Goal: Find specific page/section: Find specific page/section

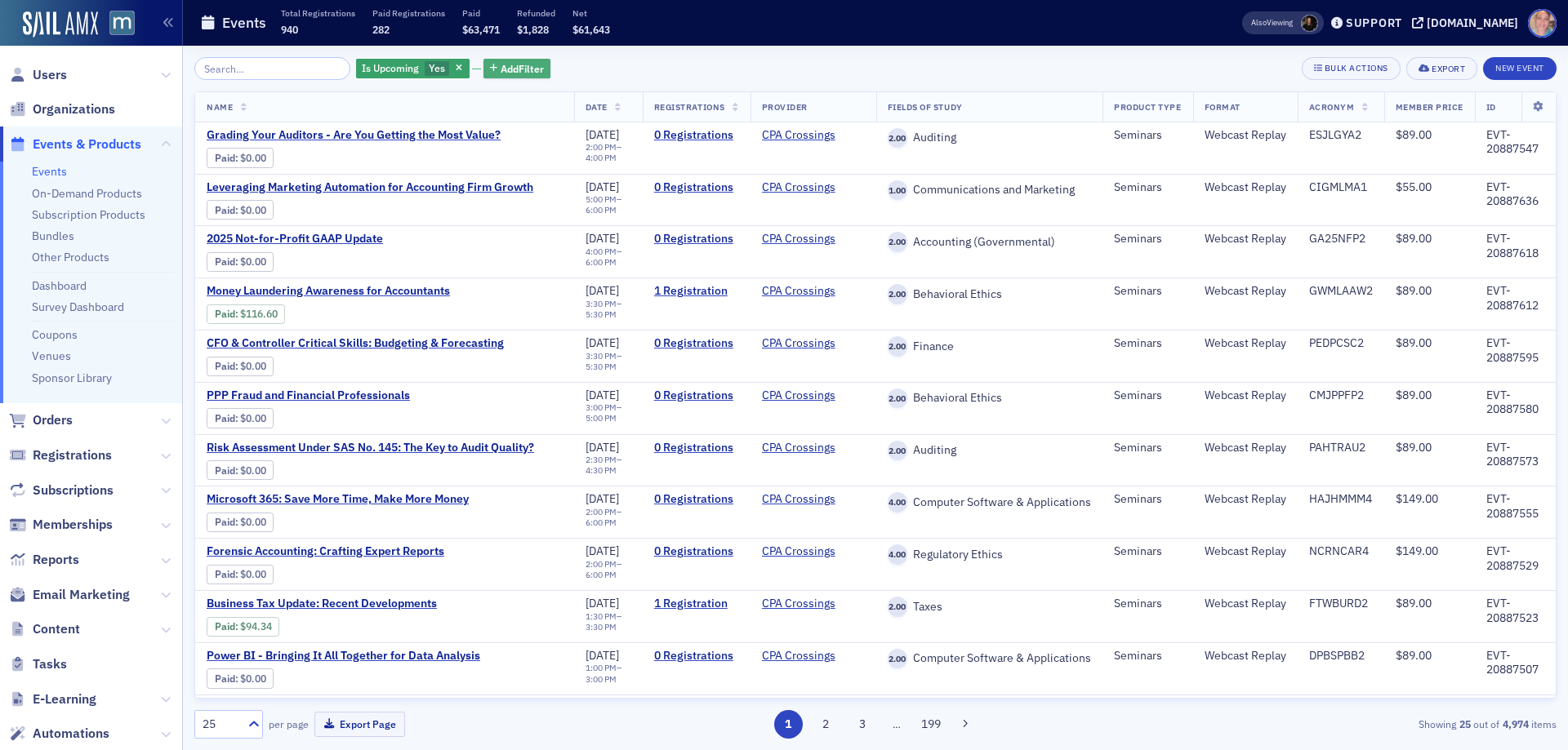
click at [501, 70] on span "Add Filter" at bounding box center [522, 68] width 43 height 15
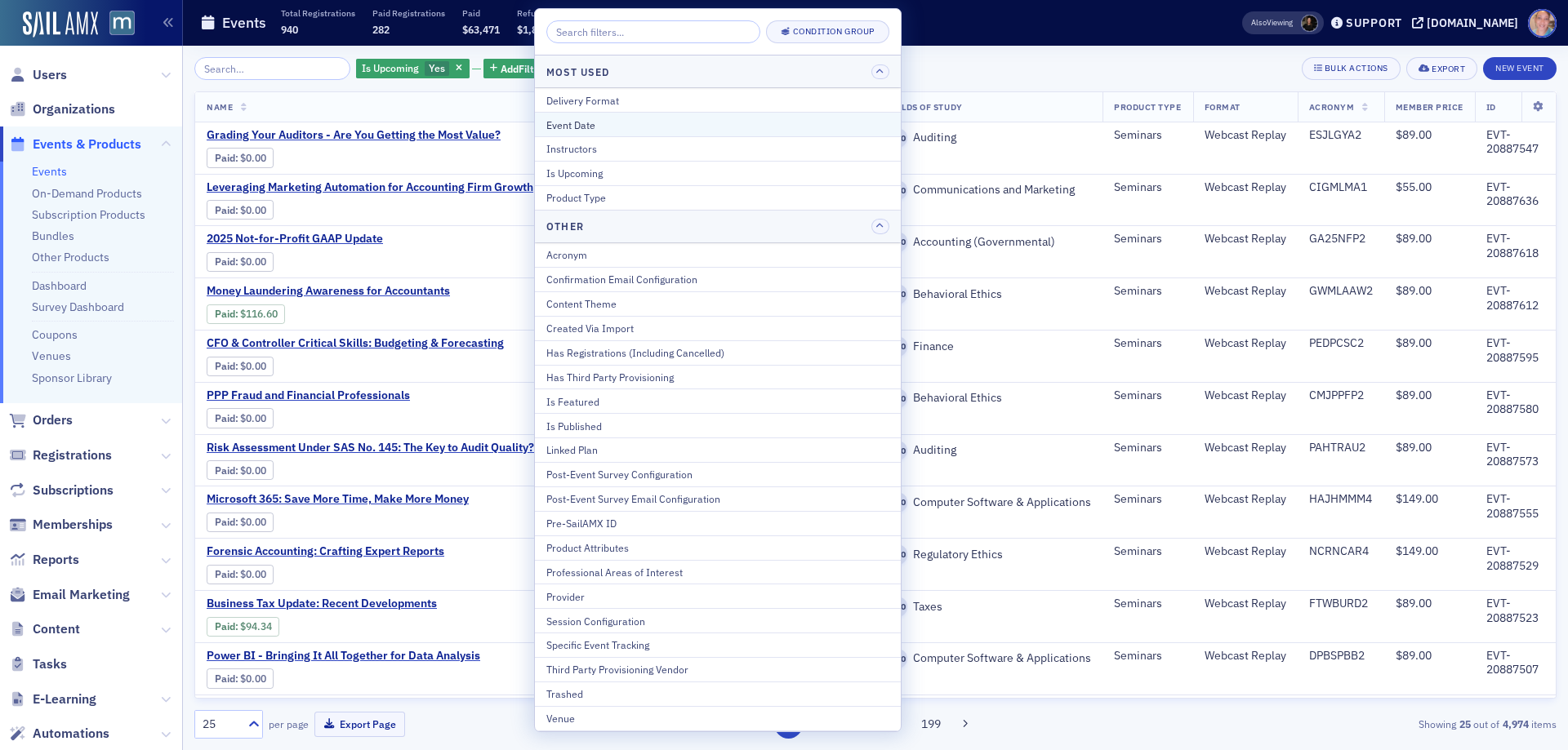
click at [615, 122] on div "Event Date" at bounding box center [718, 125] width 343 height 15
select select "7"
select select "2025"
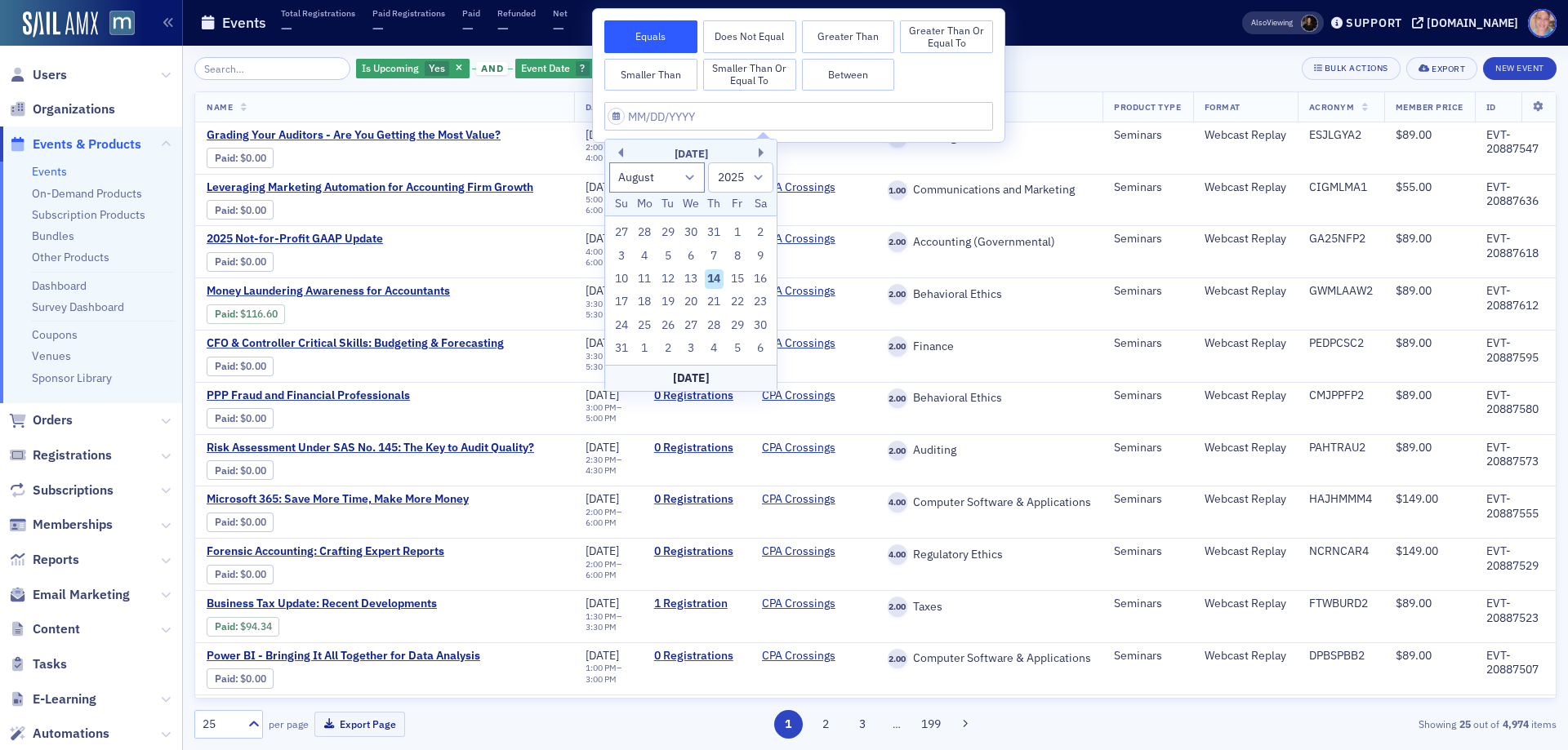
drag, startPoint x: 726, startPoint y: 281, endPoint x: 760, endPoint y: 204, distance: 84.2
click at [726, 279] on div "10 11 12 13 14 15 16" at bounding box center [691, 279] width 163 height 23
click at [1049, 59] on div "Is Upcoming Yes and Event Date ? Add Filter Bulk Actions Export New Event" at bounding box center [875, 69] width 1362 height 23
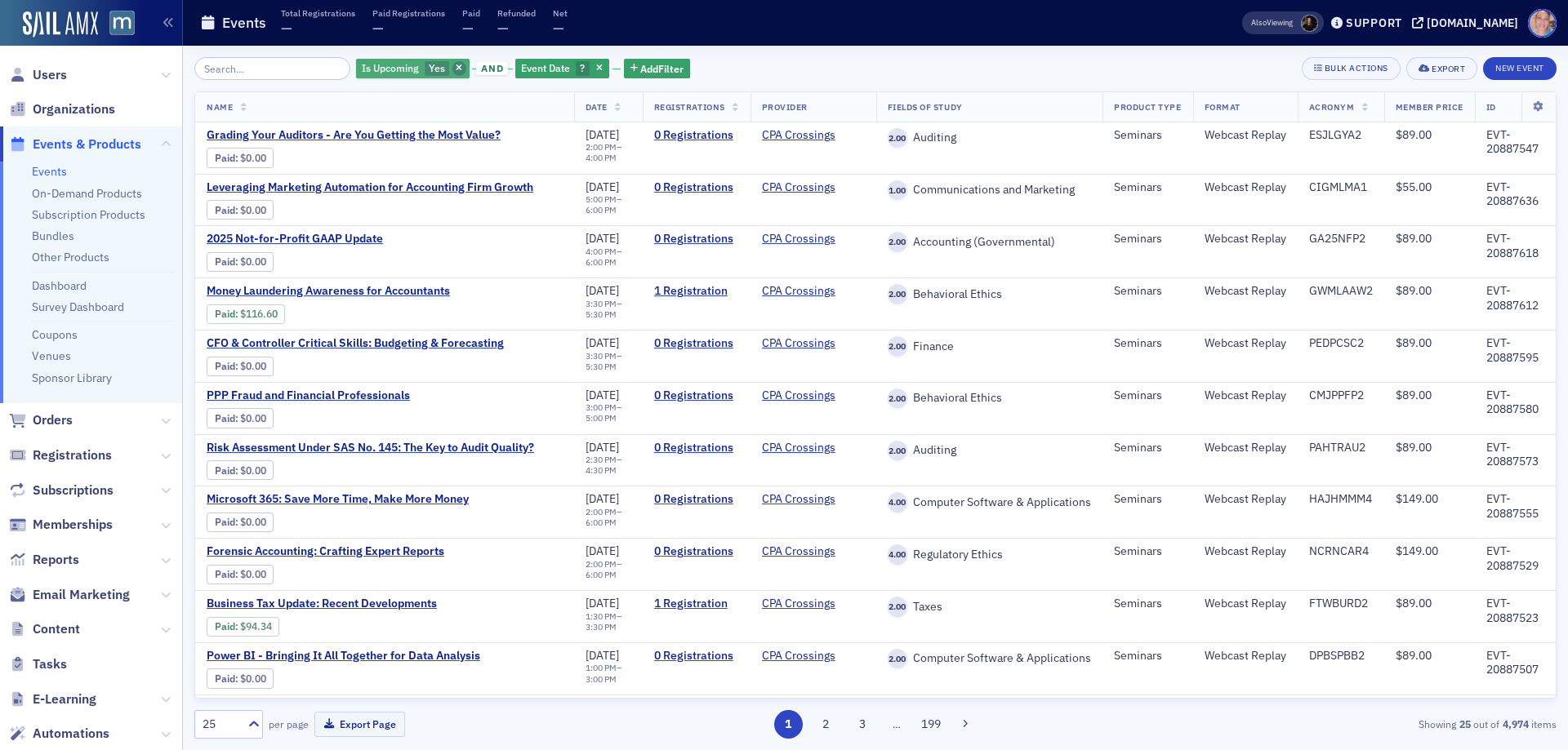
click at [452, 65] on span "button" at bounding box center [459, 68] width 15 height 15
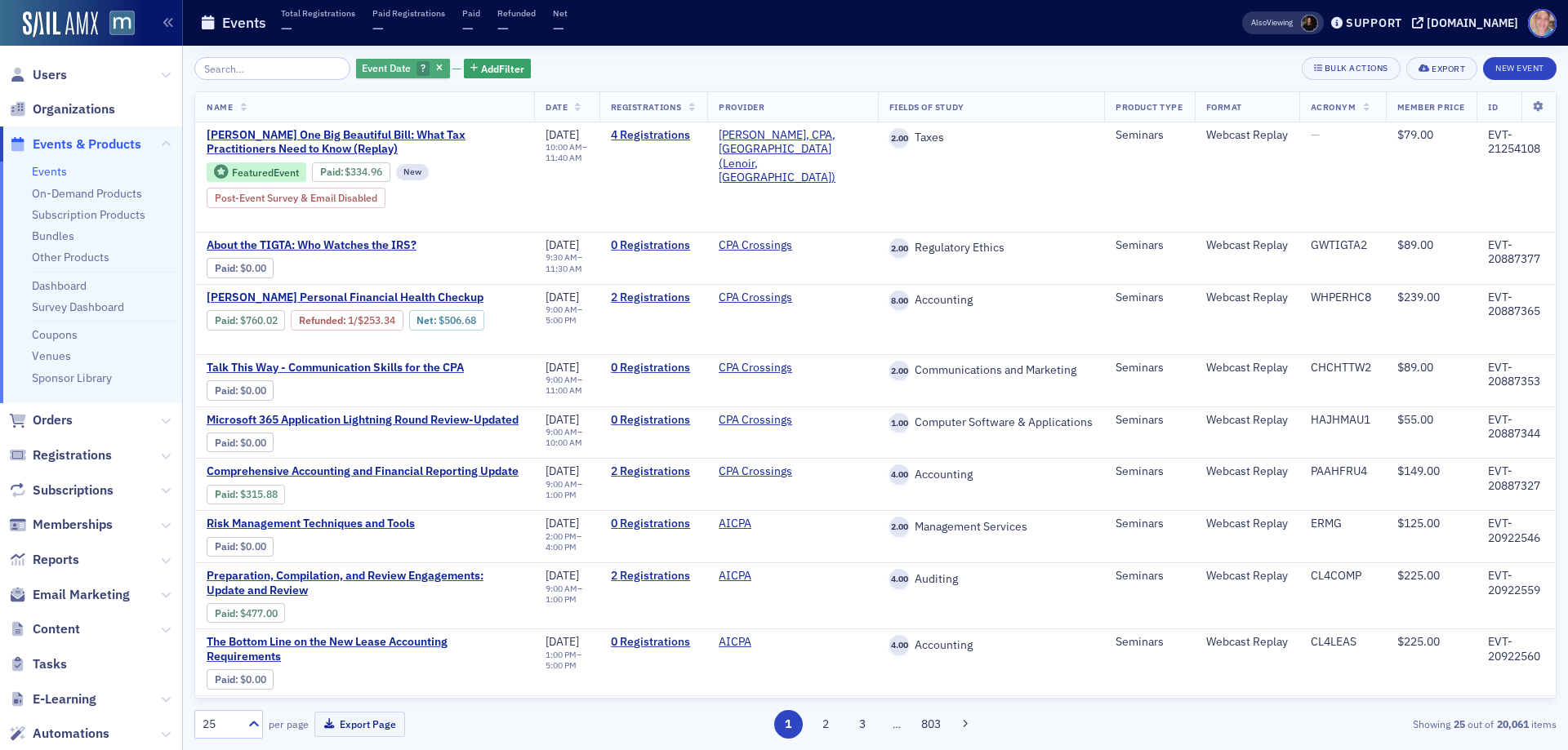
click at [374, 66] on span "Event Date" at bounding box center [386, 67] width 49 height 13
select select "7"
select select "2025"
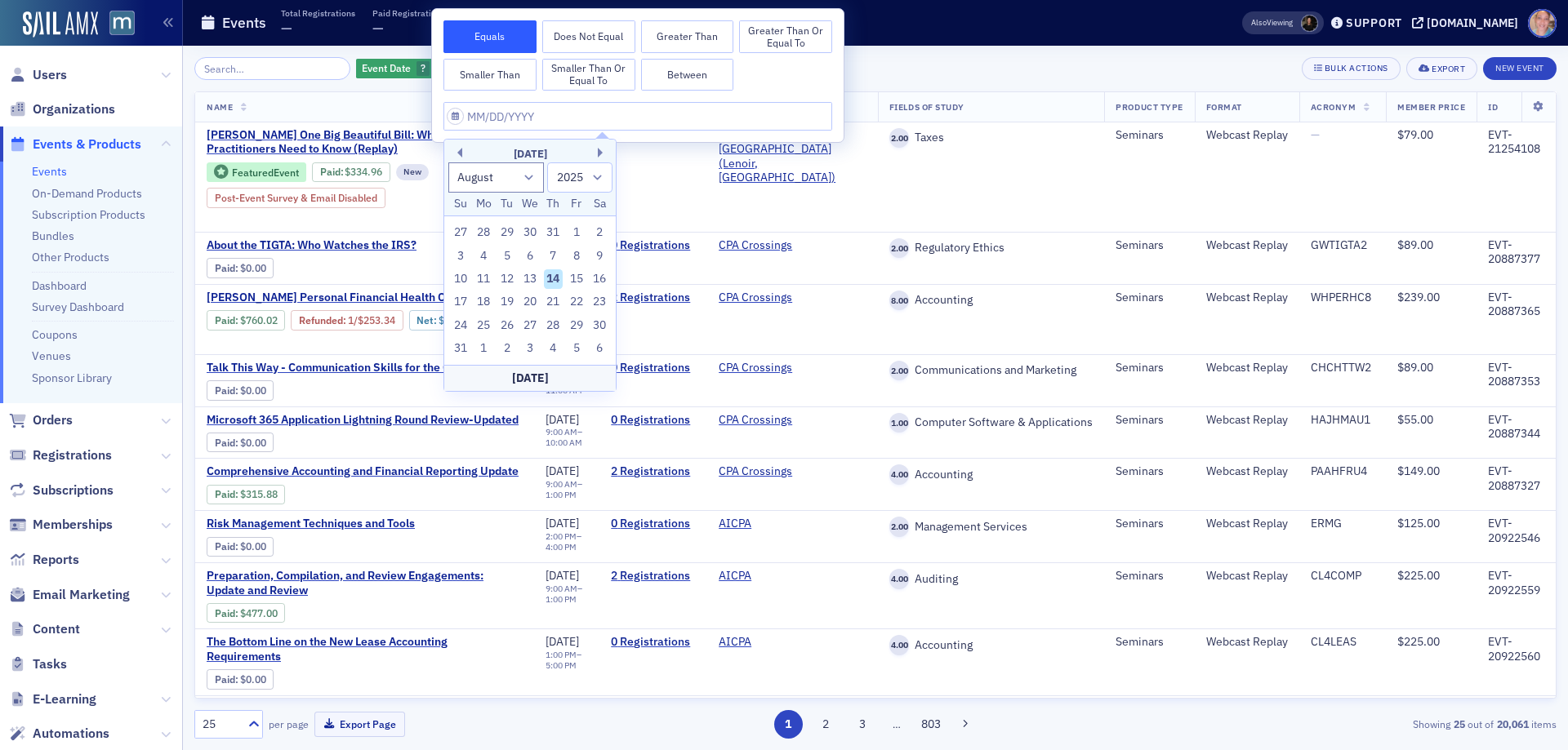
click at [553, 272] on div "14" at bounding box center [554, 279] width 19 height 19
type input "[DATE]"
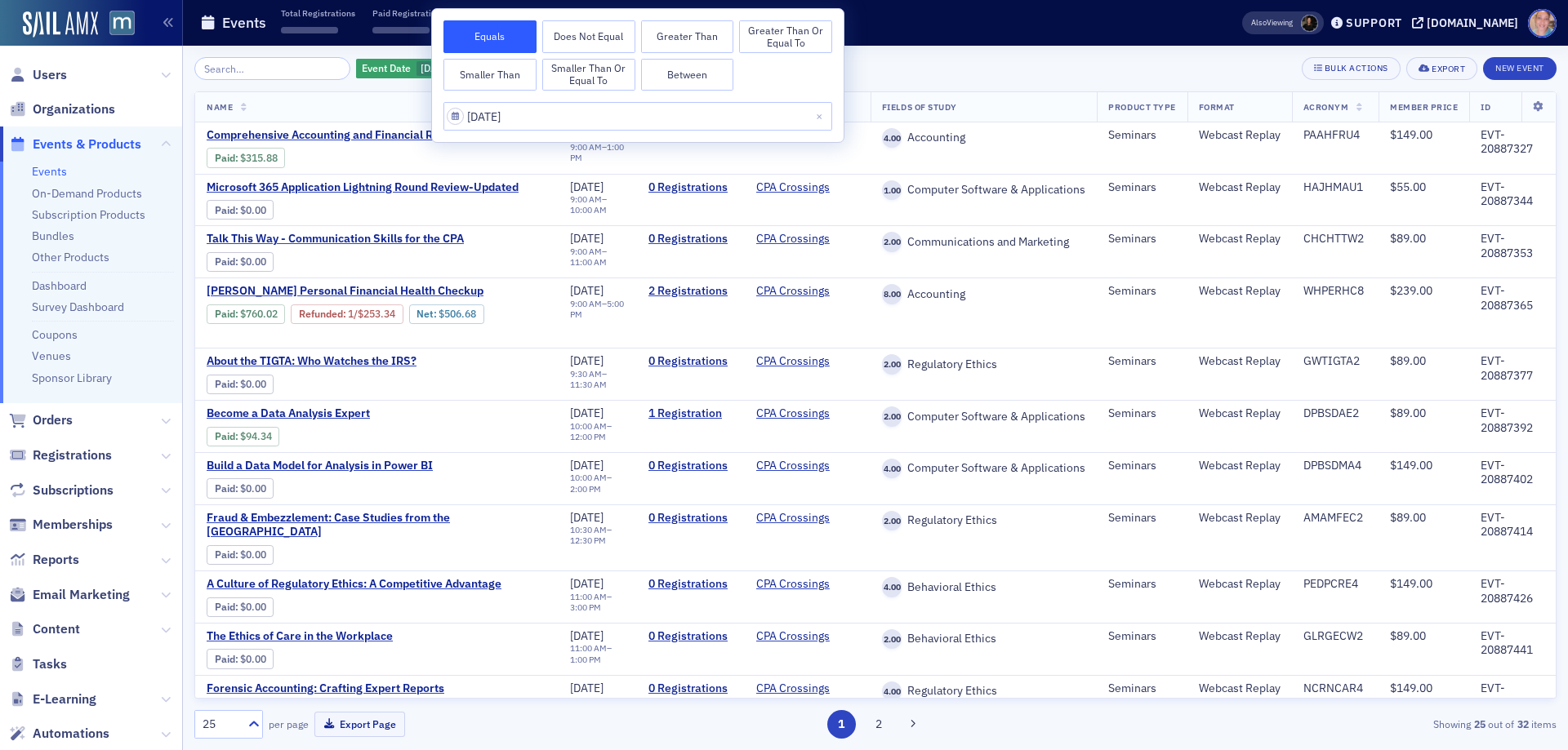
click at [987, 64] on div "Event Date [DATE] Add Filter Bulk Actions Export New Event" at bounding box center [875, 69] width 1362 height 23
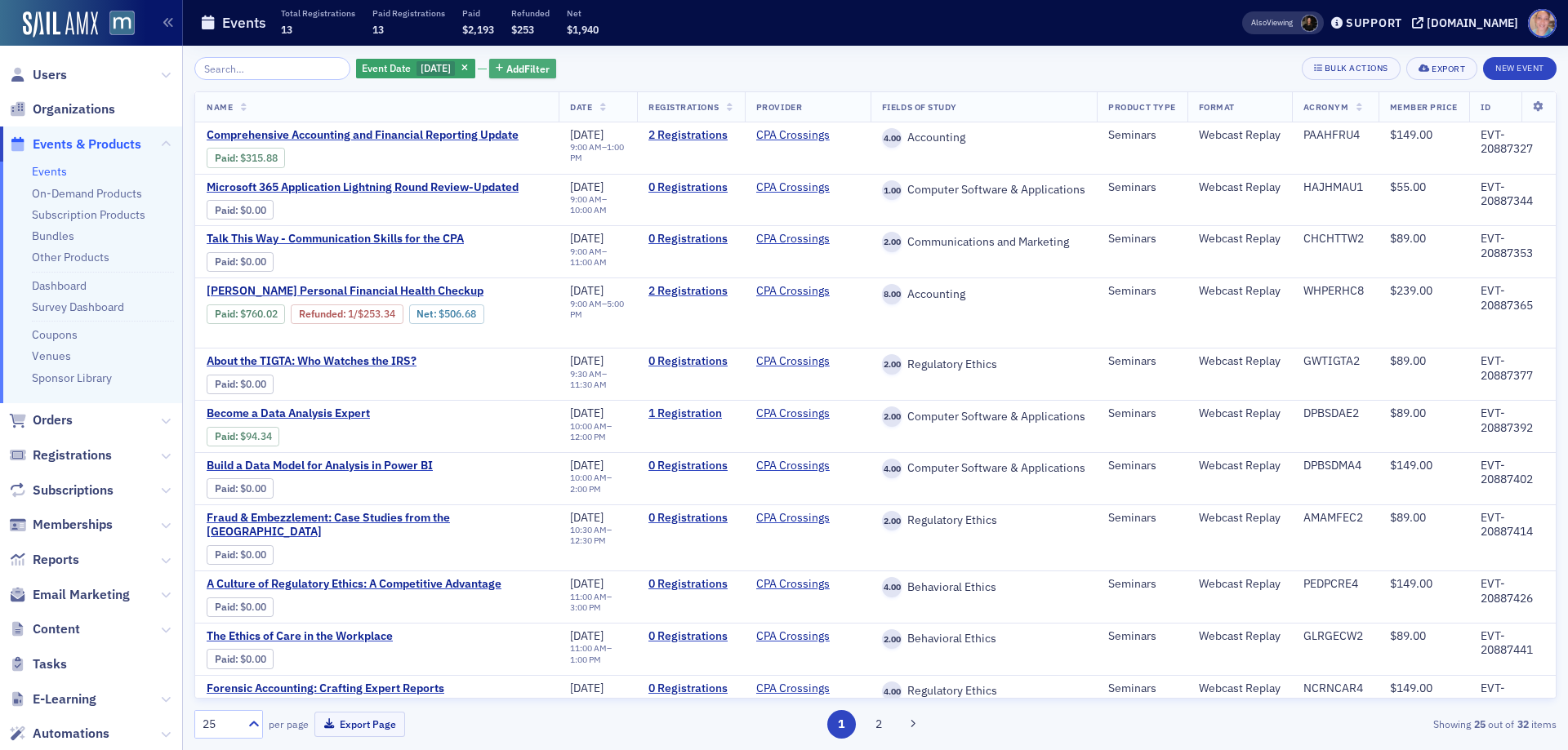
click at [550, 68] on span "Add Filter" at bounding box center [527, 68] width 43 height 15
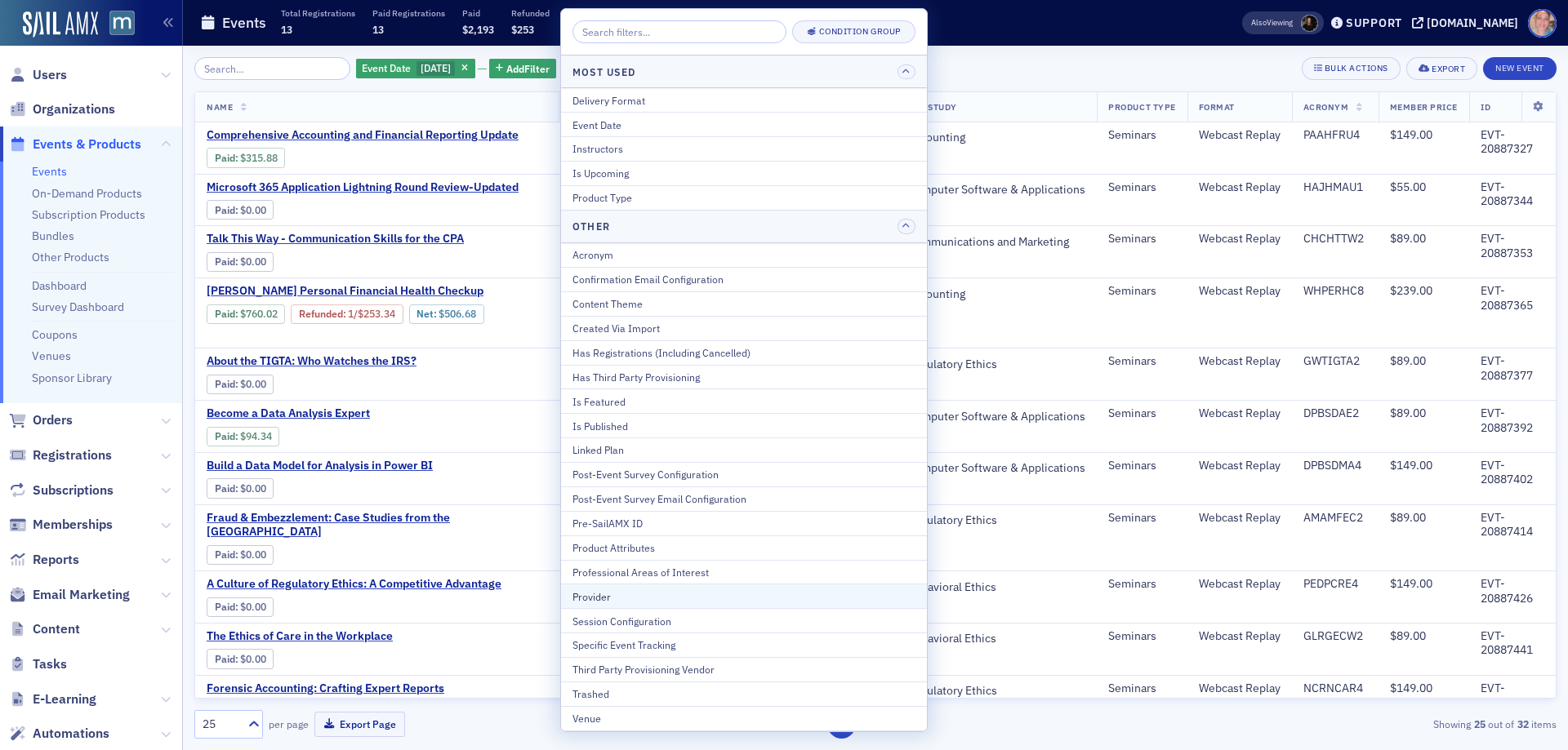
click at [608, 597] on div "Provider" at bounding box center [744, 596] width 343 height 15
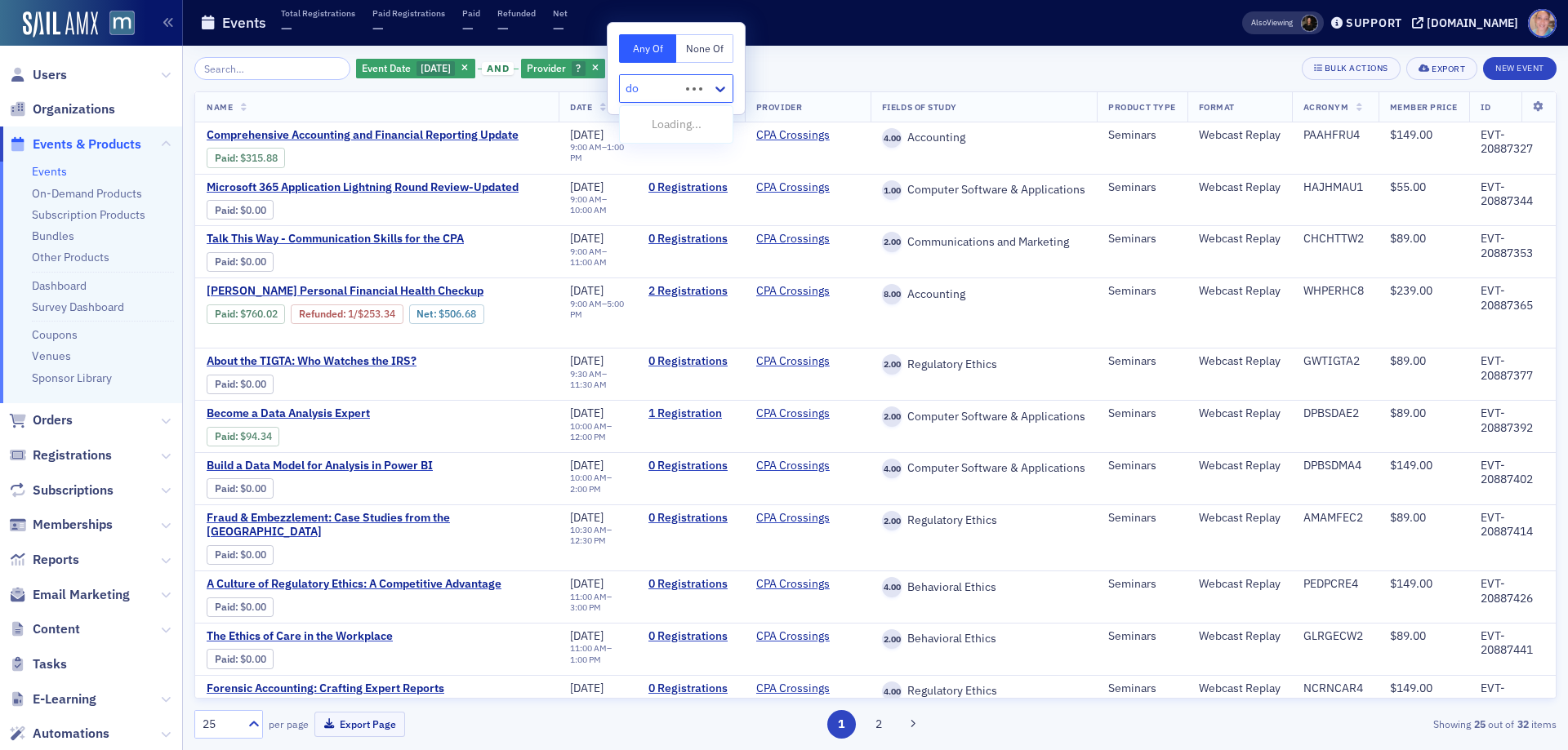
type input "don"
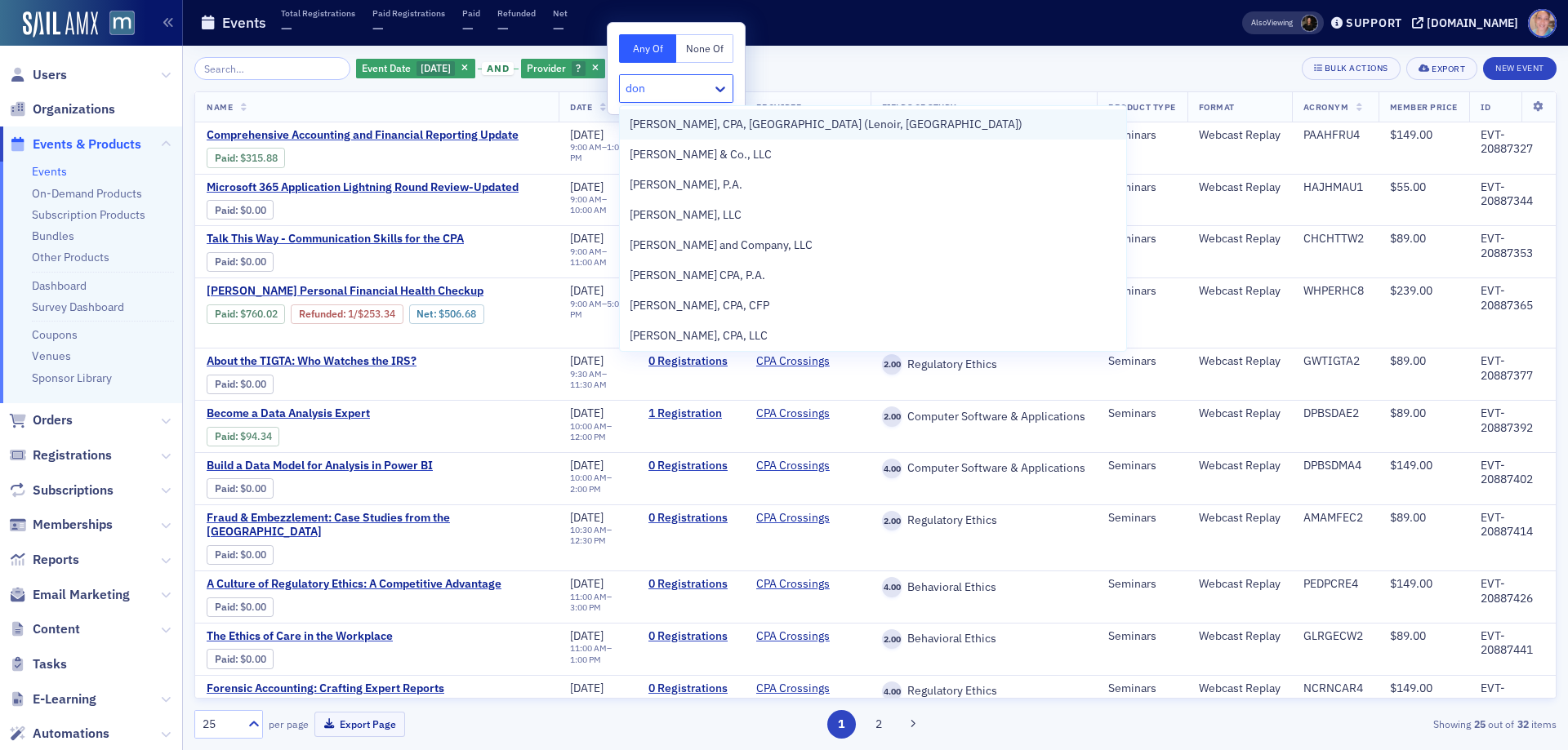
click at [771, 126] on span "[PERSON_NAME], CPA, [GEOGRAPHIC_DATA] (Lenoir, [GEOGRAPHIC_DATA])" at bounding box center [826, 124] width 393 height 17
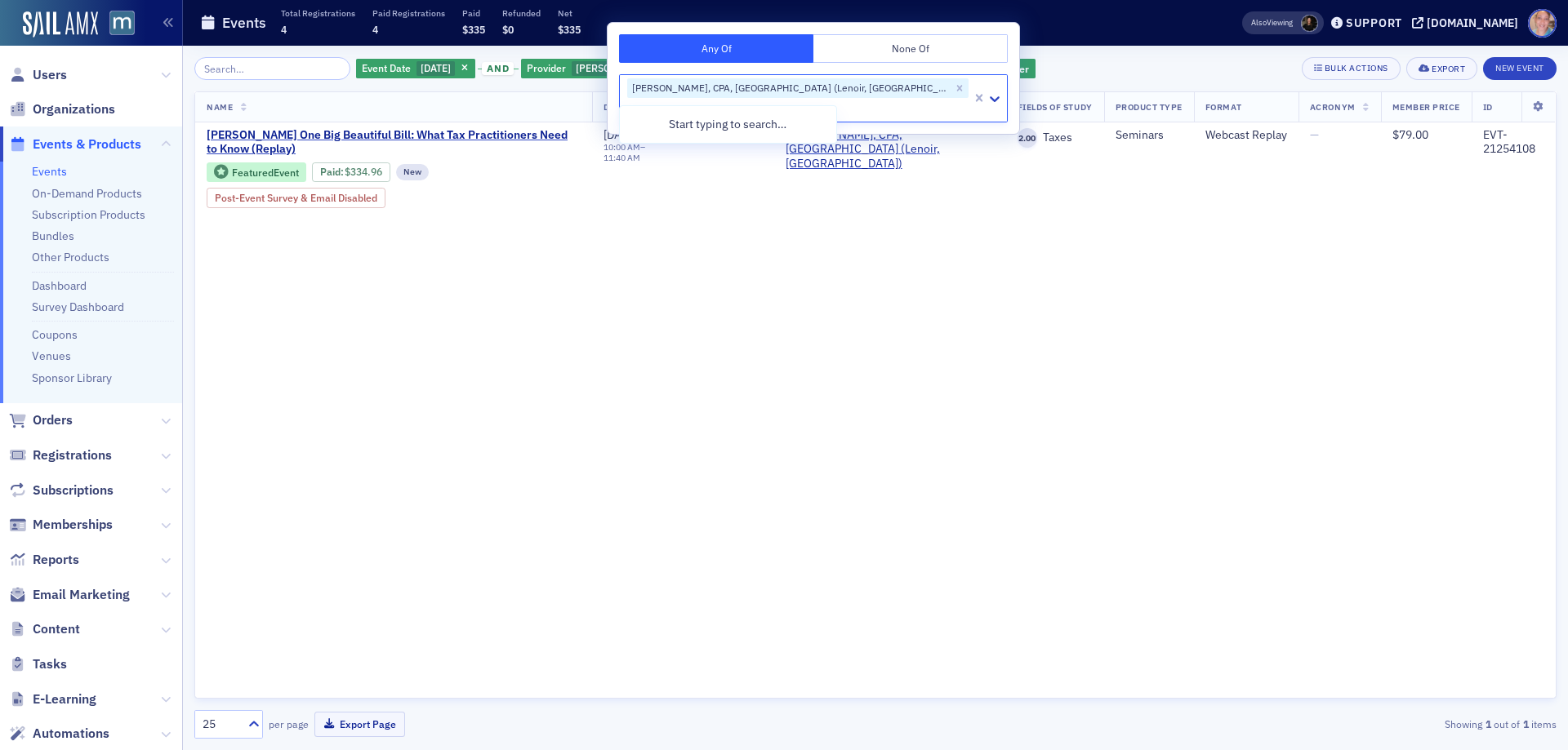
click at [959, 62] on div "Event Date [DATE] and Provider [PERSON_NAME], CPA, [GEOGRAPHIC_DATA] (Lenoir, […" at bounding box center [875, 69] width 1362 height 23
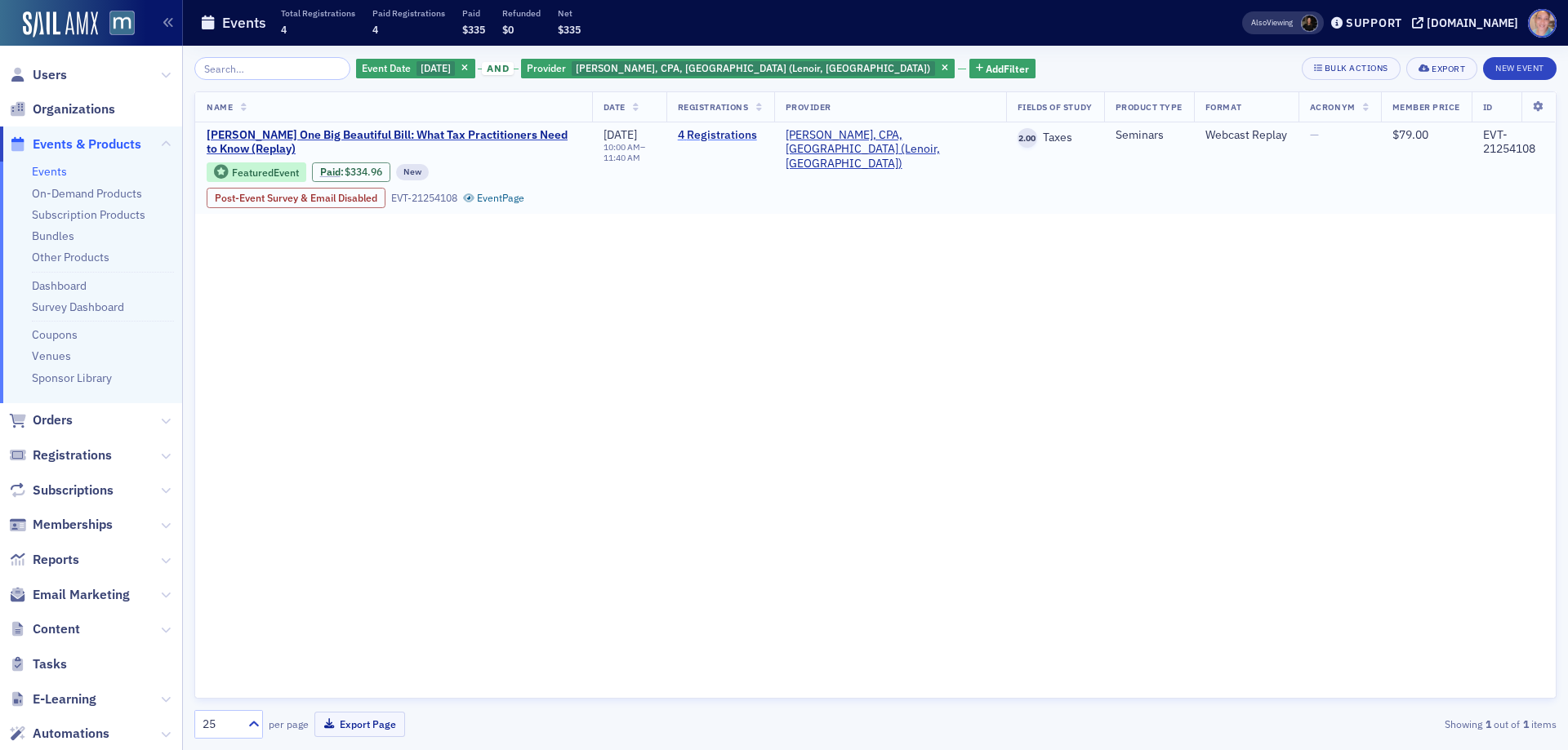
click at [763, 137] on link "4 Registrations" at bounding box center [720, 135] width 85 height 15
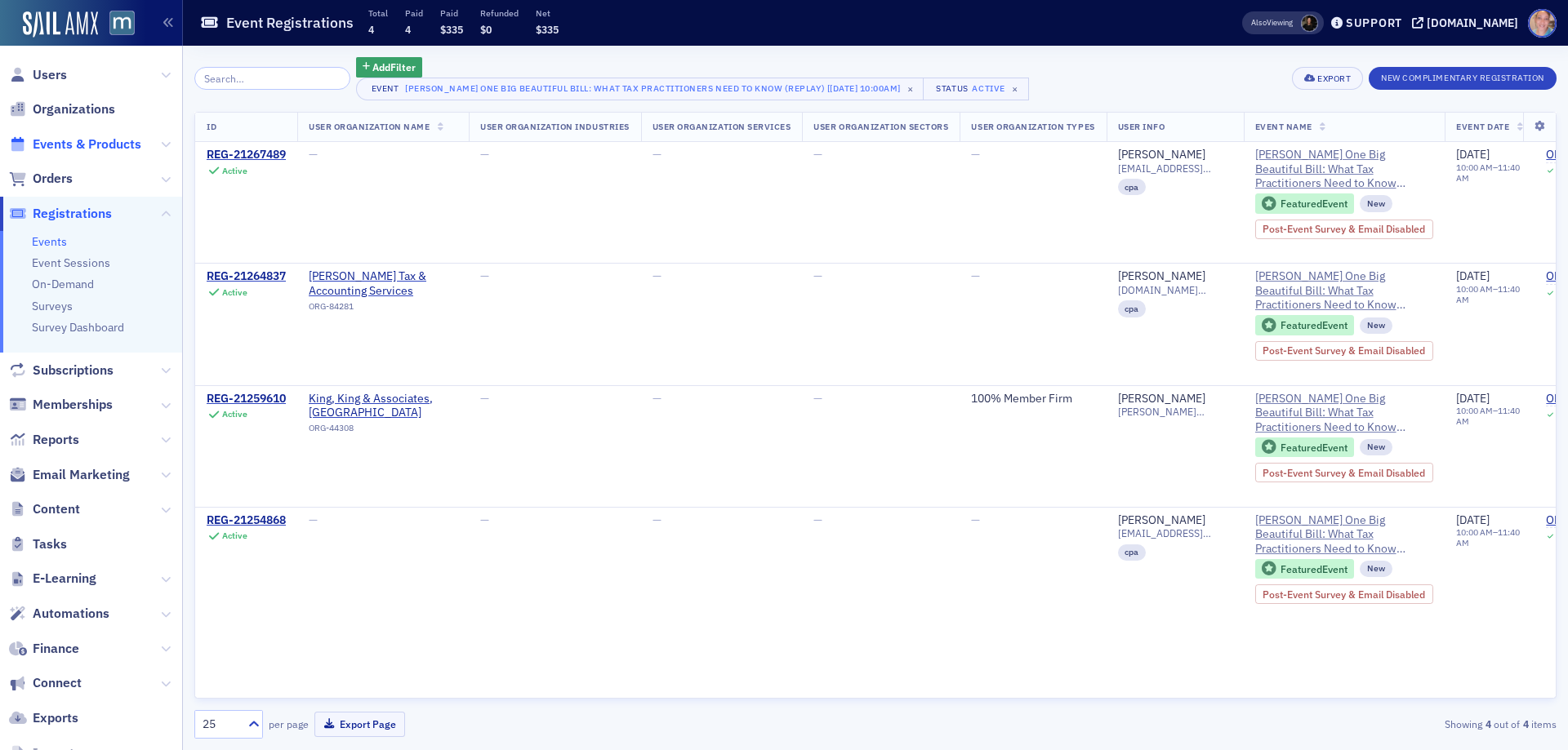
click at [67, 142] on span "Events & Products" at bounding box center [87, 144] width 109 height 18
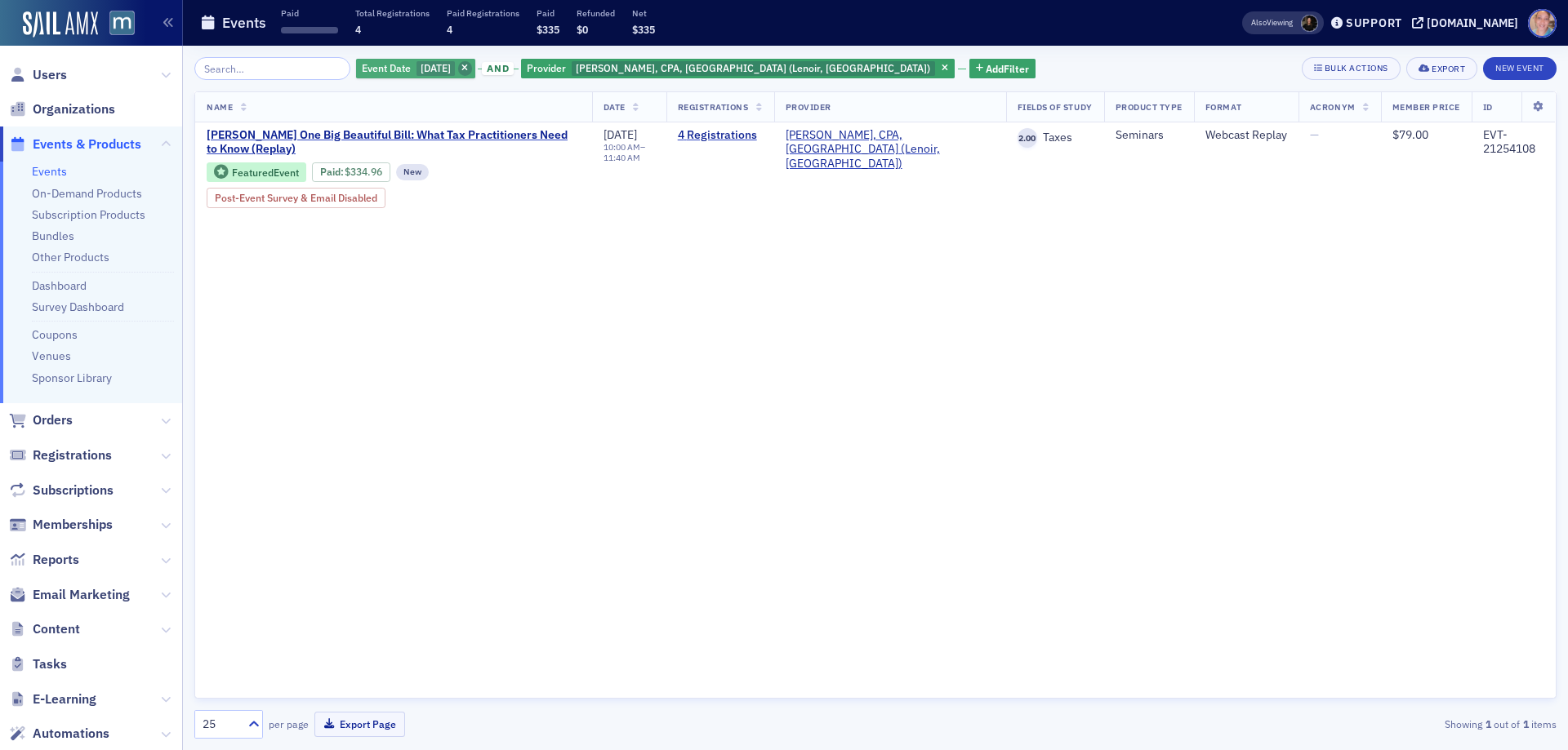
click at [472, 66] on span "button" at bounding box center [465, 68] width 15 height 15
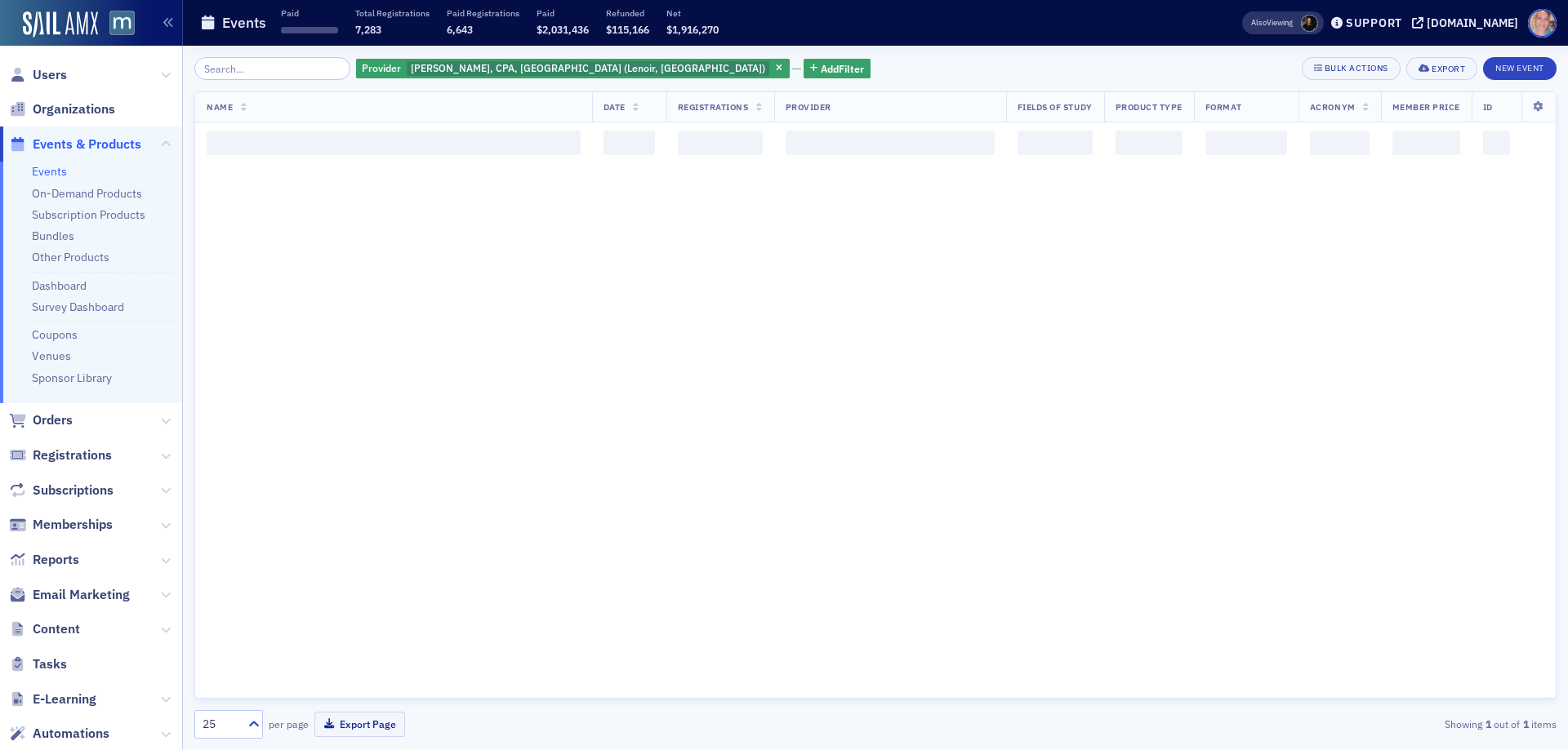
click at [776, 69] on icon "button" at bounding box center [779, 69] width 6 height 9
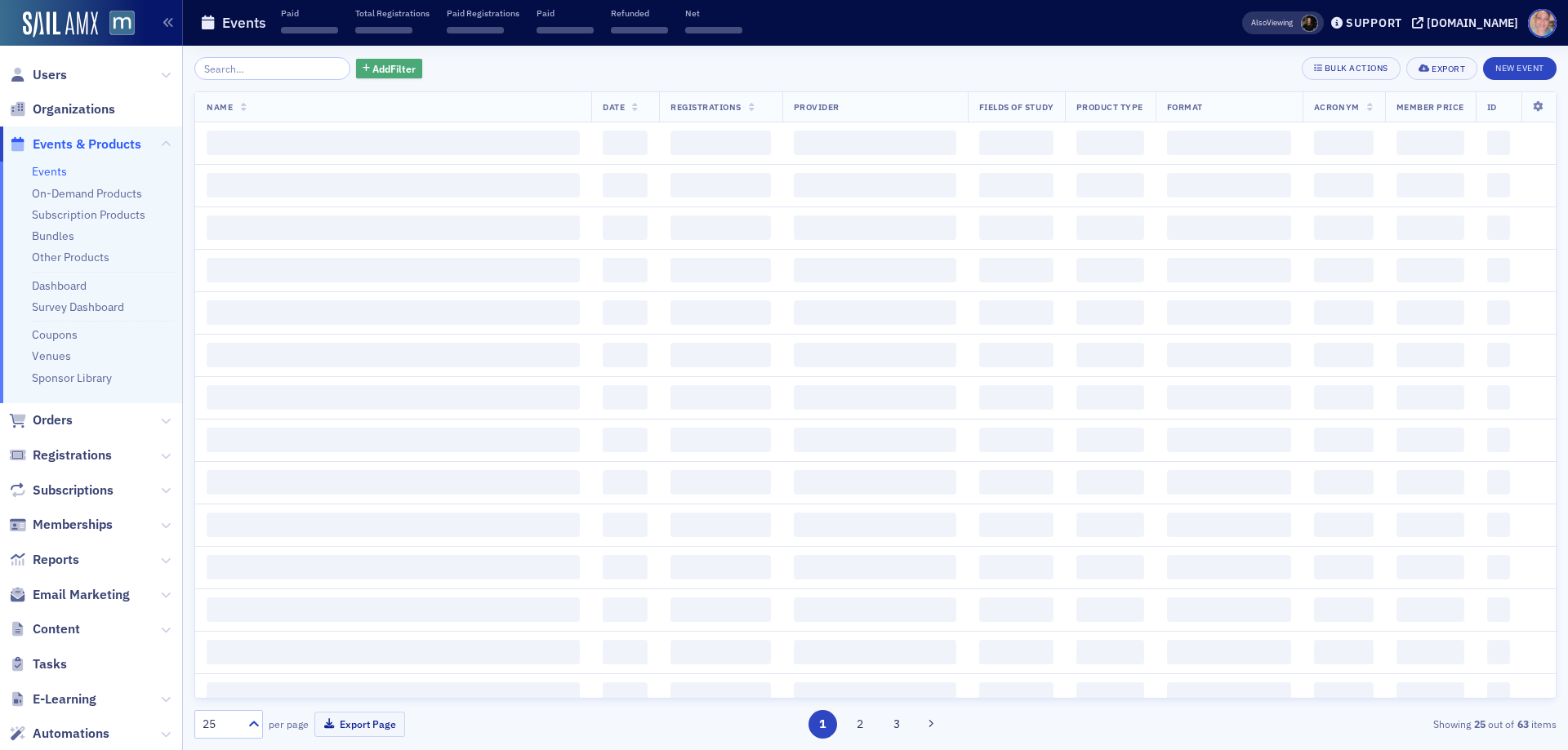
click at [384, 68] on span "Add Filter" at bounding box center [394, 68] width 43 height 15
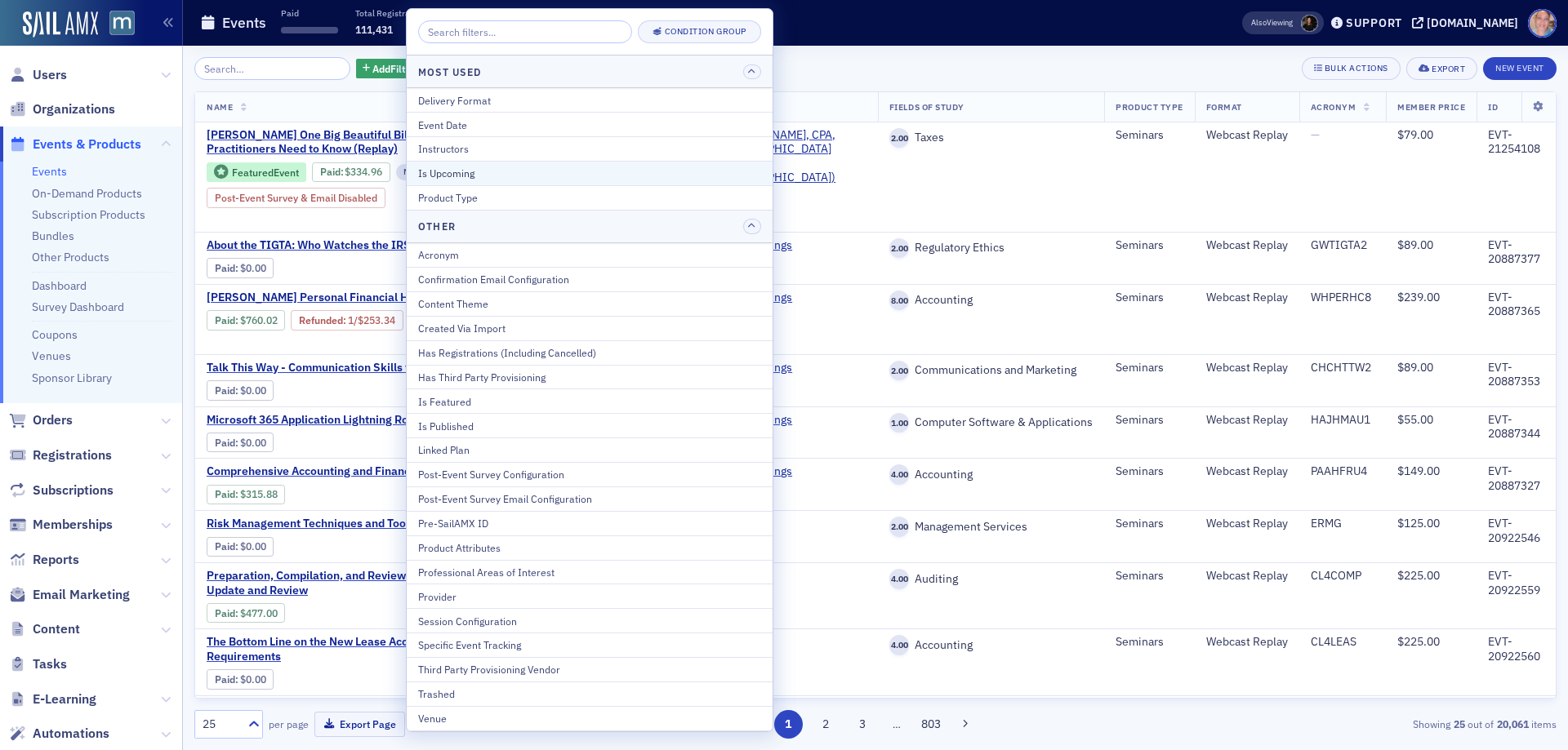
click at [470, 168] on div "Is Upcoming" at bounding box center [590, 172] width 343 height 15
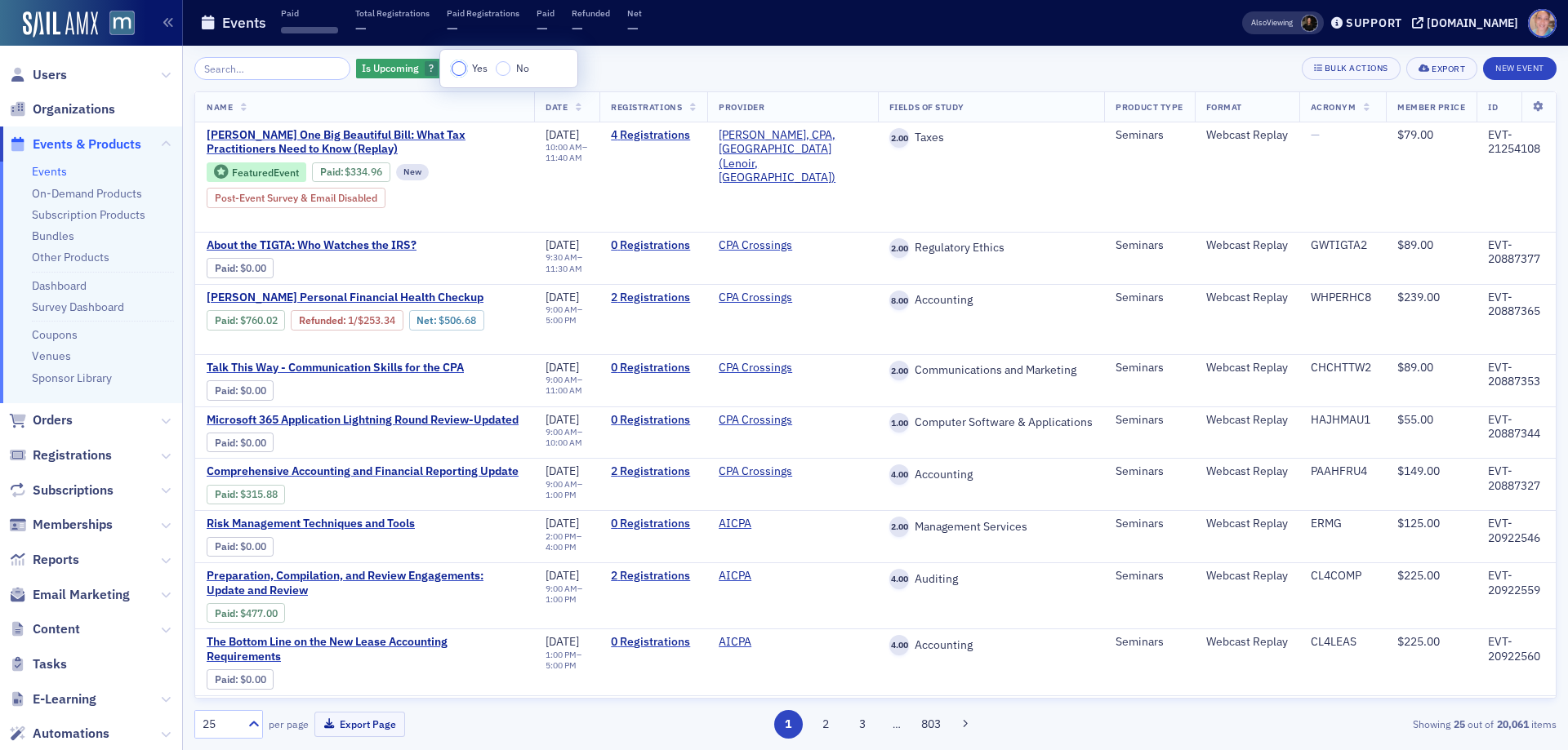
click at [458, 71] on input "Yes" at bounding box center [458, 68] width 15 height 15
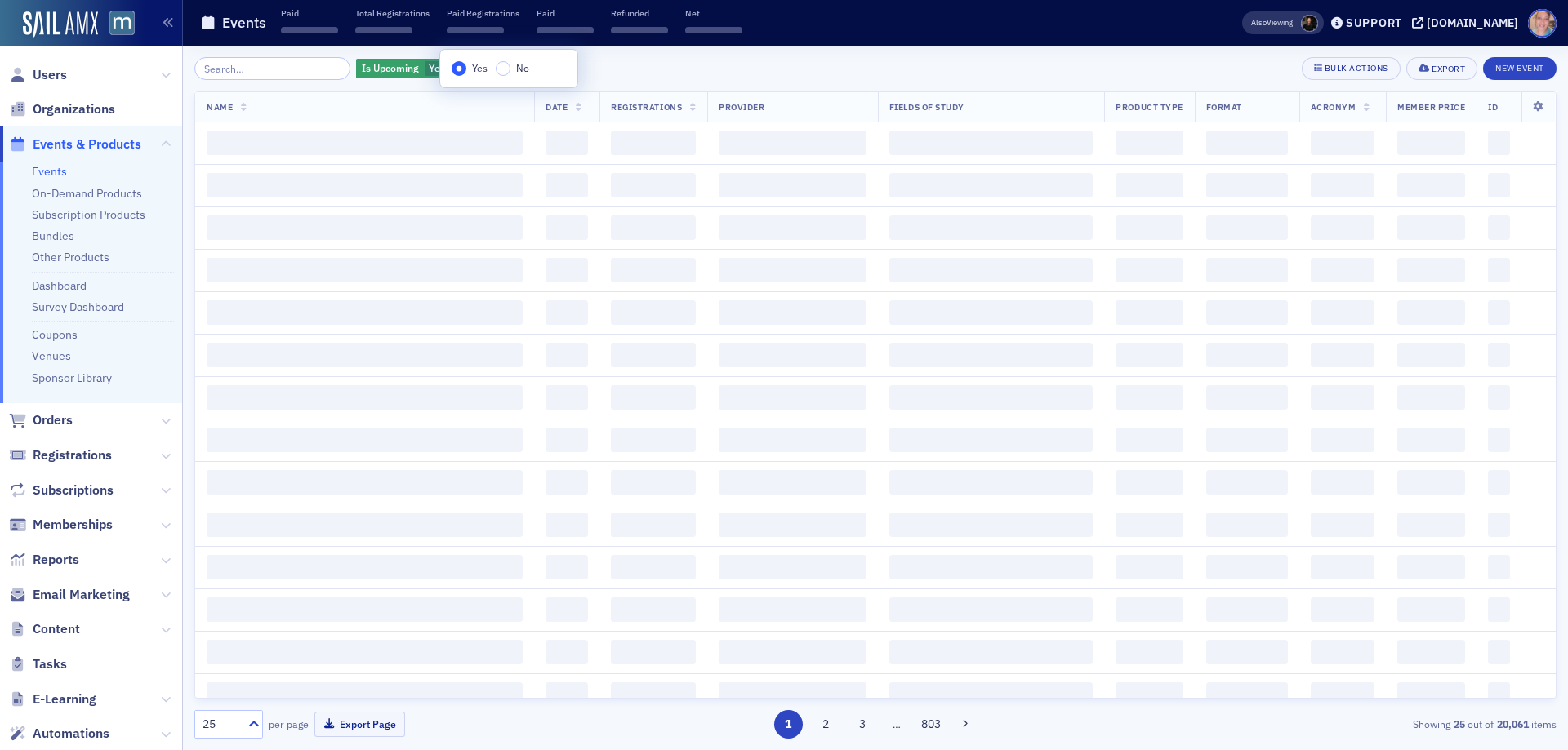
click at [602, 71] on div "Is Upcoming Yes Add Filter Bulk Actions Export New Event" at bounding box center [875, 69] width 1362 height 23
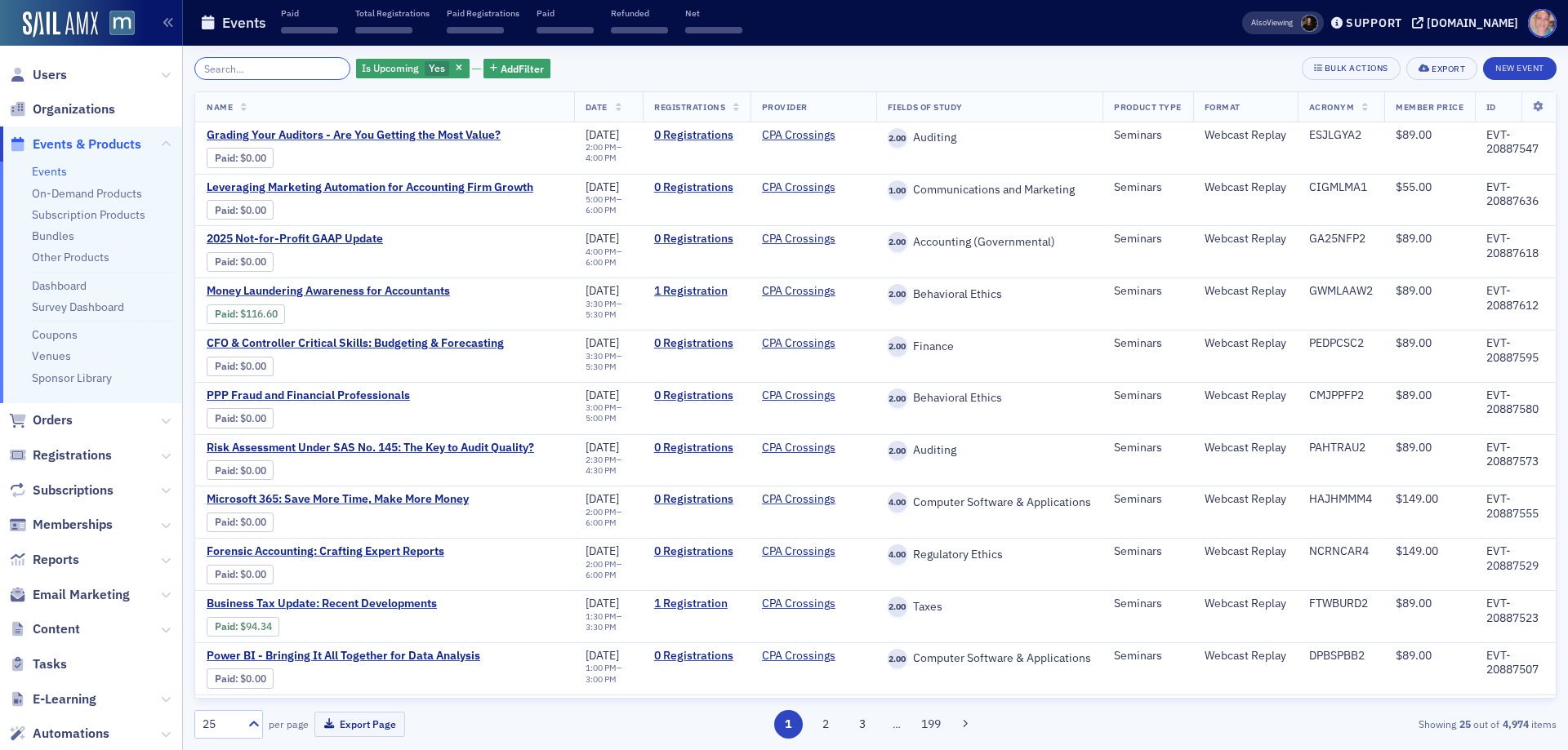
click at [296, 58] on input "search" at bounding box center [273, 69] width 156 height 23
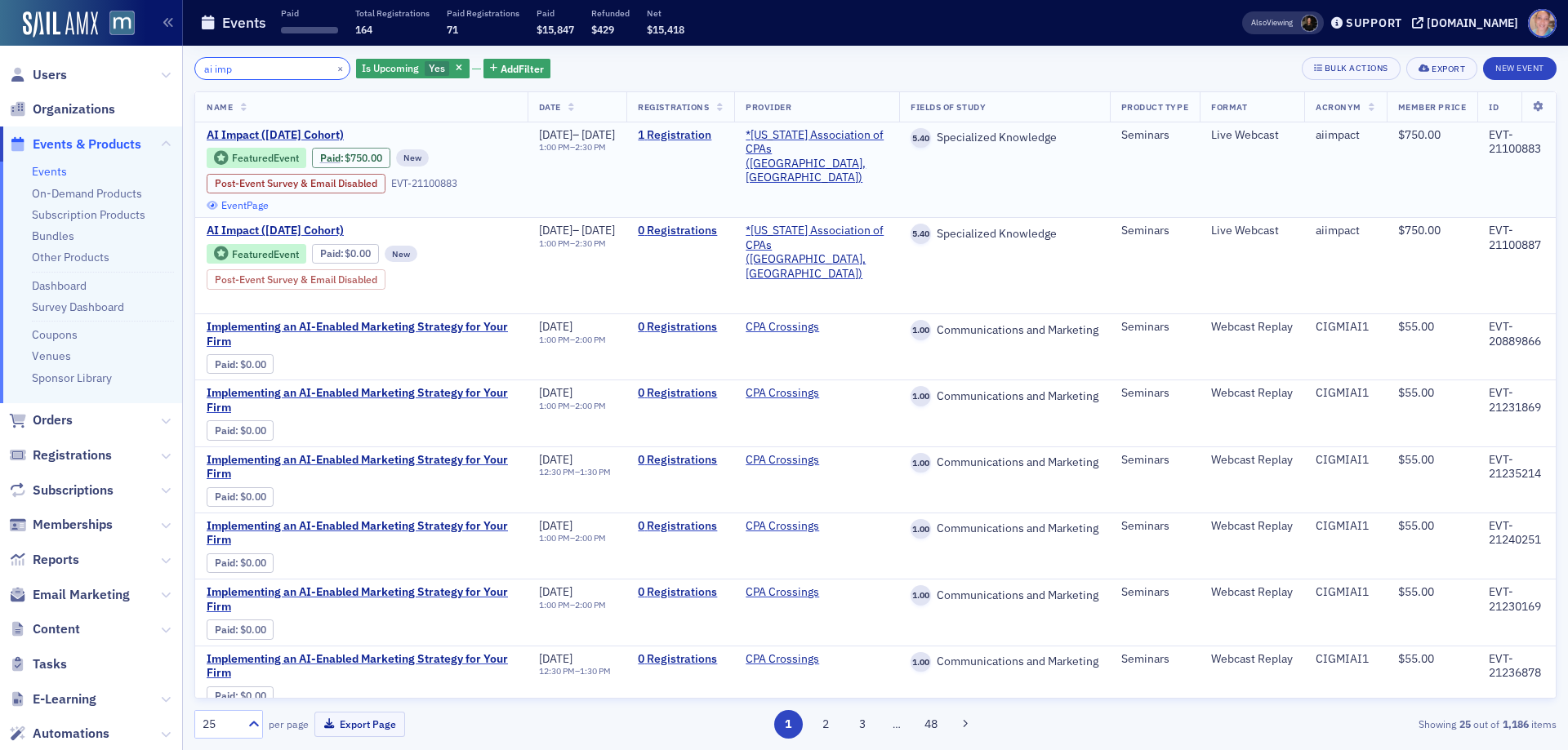
type input "ai imp"
click at [246, 203] on link "Event Page" at bounding box center [238, 205] width 62 height 12
click at [312, 67] on input "ai imp" at bounding box center [273, 69] width 156 height 23
drag, startPoint x: 322, startPoint y: 68, endPoint x: 273, endPoint y: 69, distance: 49.0
click at [334, 68] on button "×" at bounding box center [341, 67] width 15 height 15
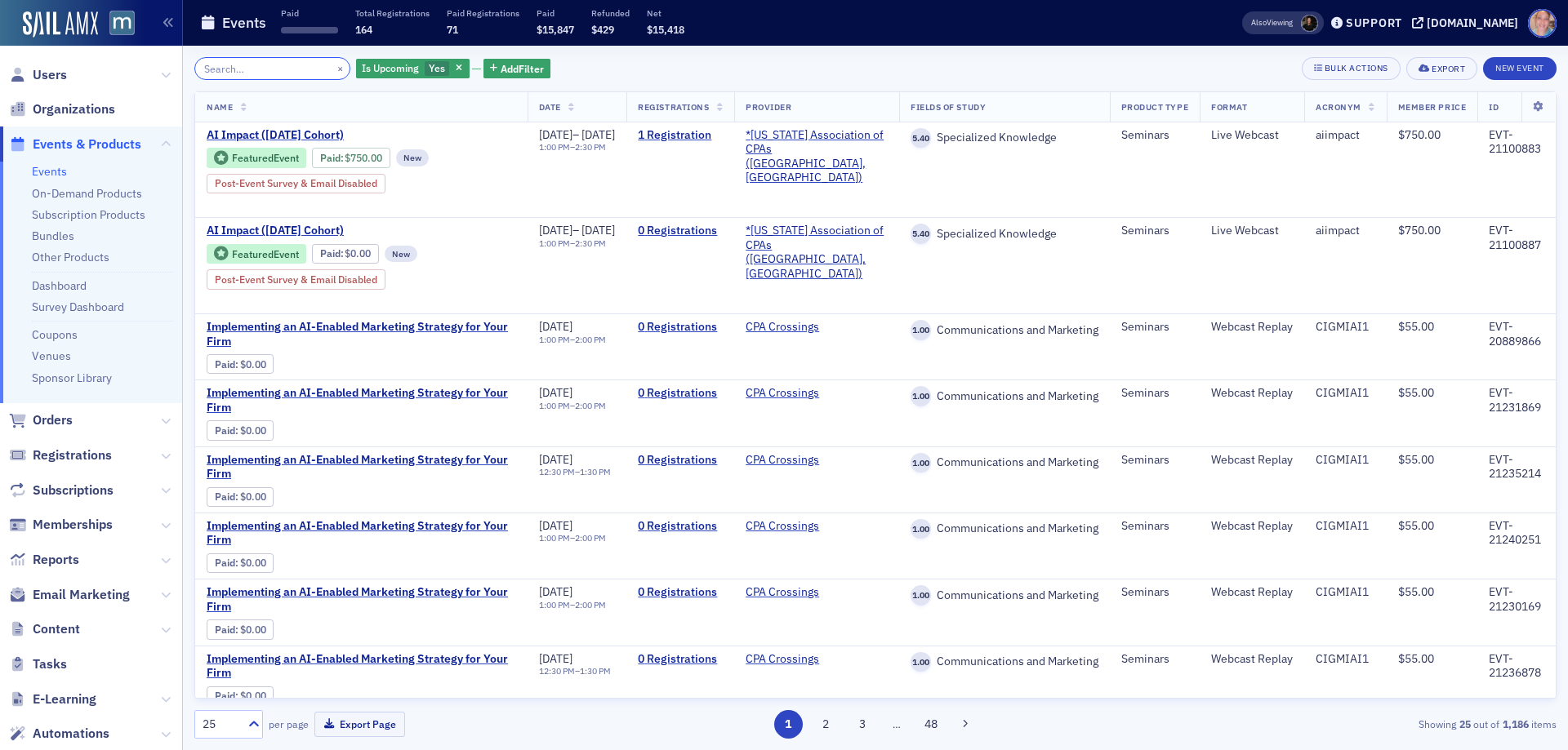
click at [273, 69] on input "search" at bounding box center [273, 69] width 156 height 23
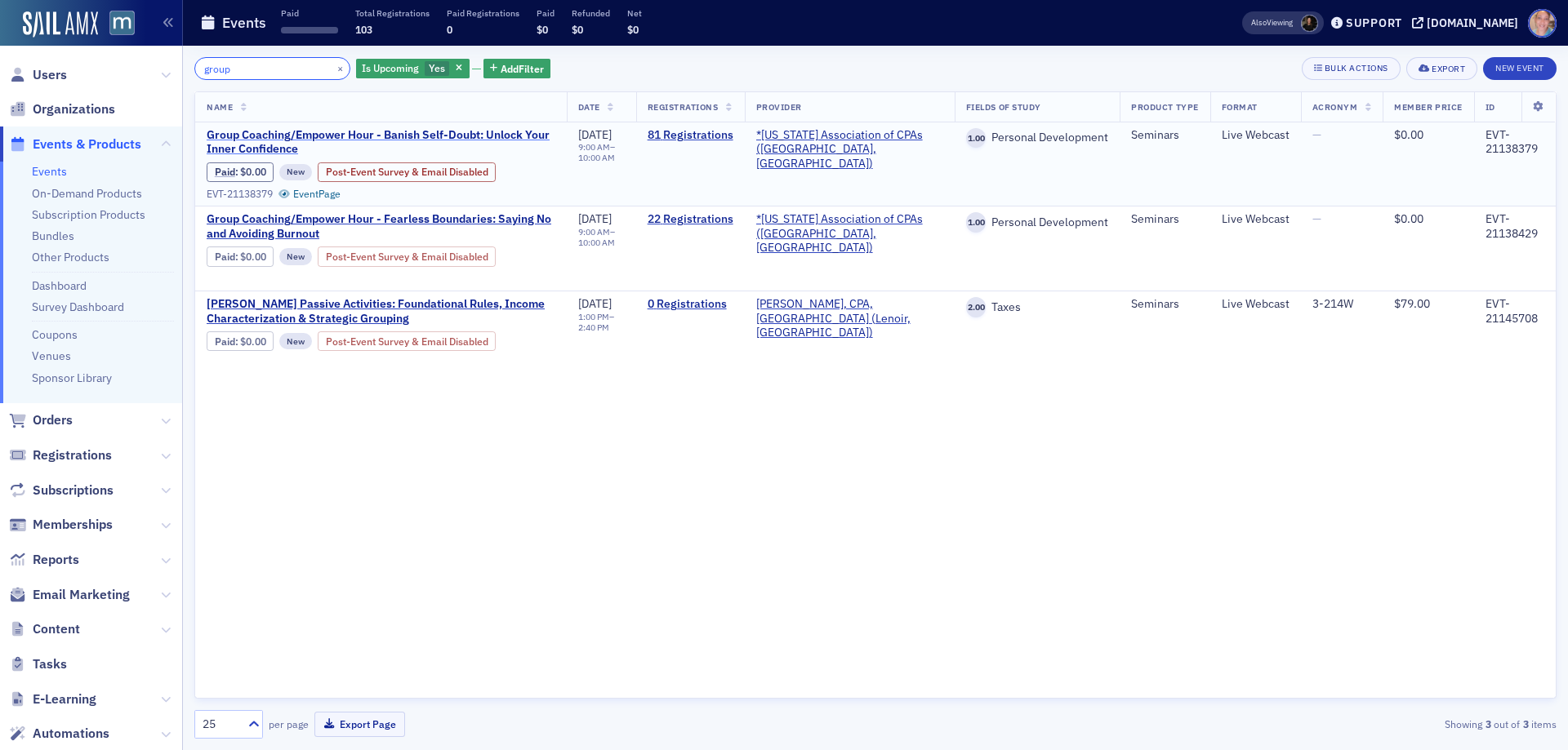
type input "group"
click at [269, 139] on span "Group Coaching/Empower Hour - Banish Self-Doubt: Unlock Your Inner Confidence" at bounding box center [381, 142] width 349 height 28
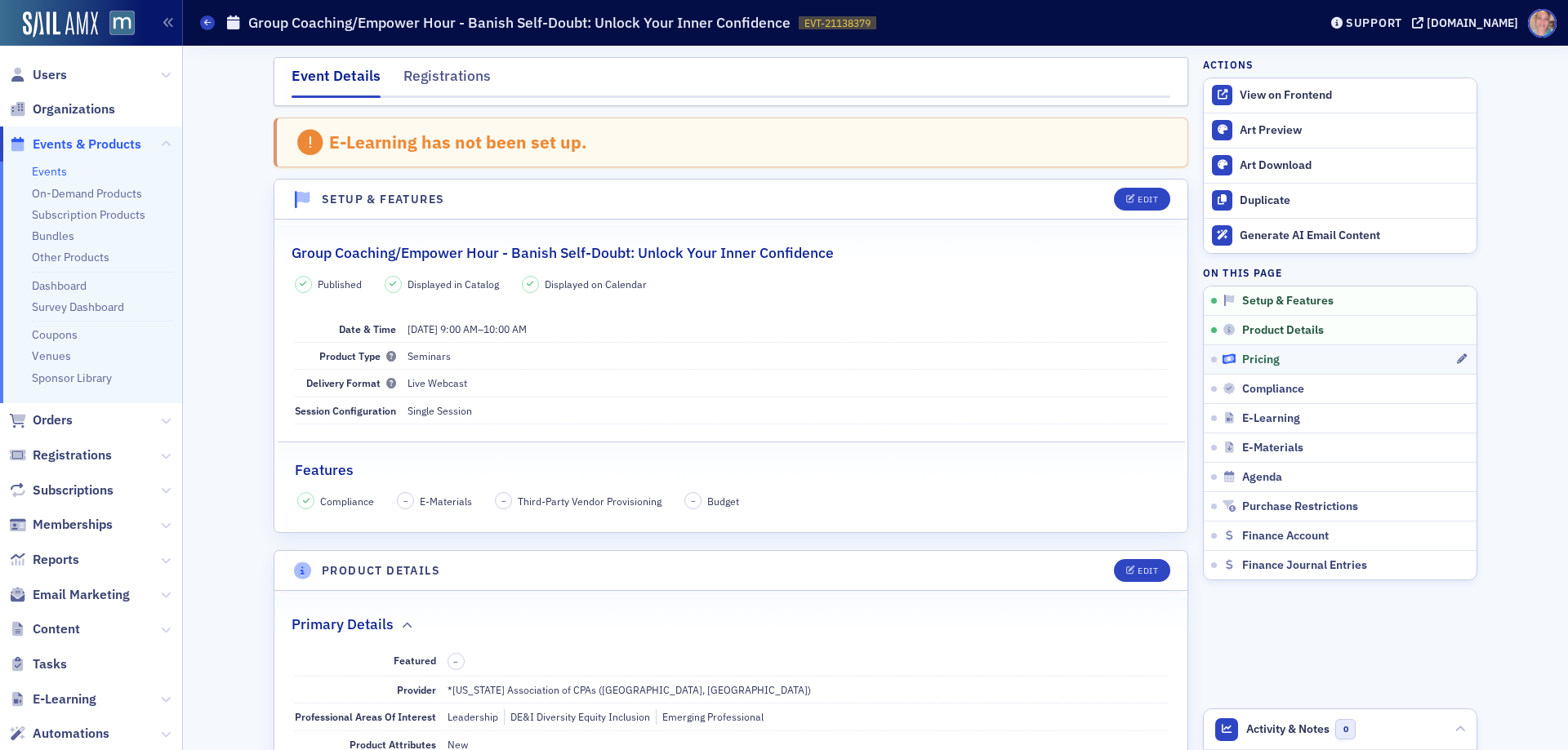
click at [1282, 365] on div "Pricing" at bounding box center [1339, 360] width 233 height 15
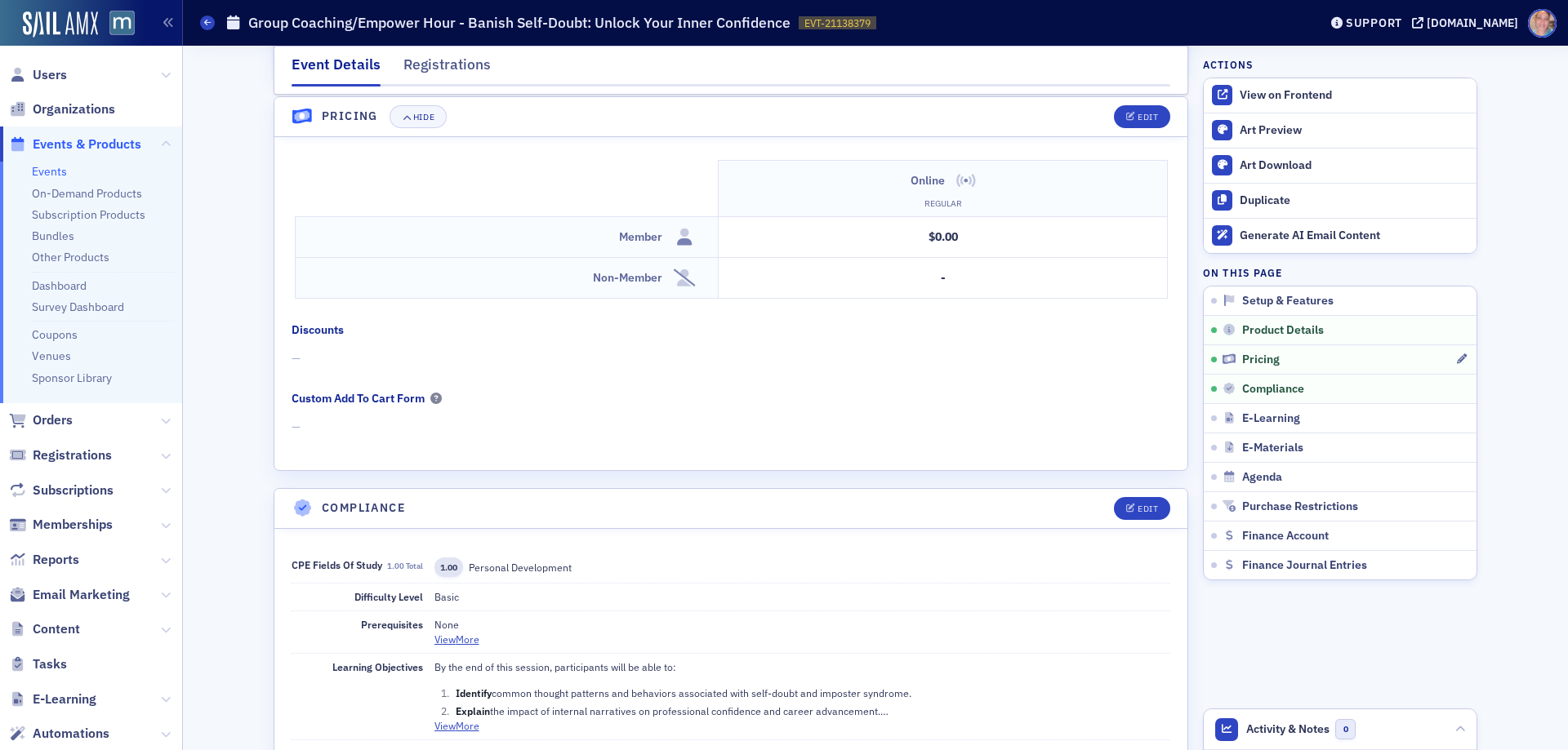
scroll to position [1482, 0]
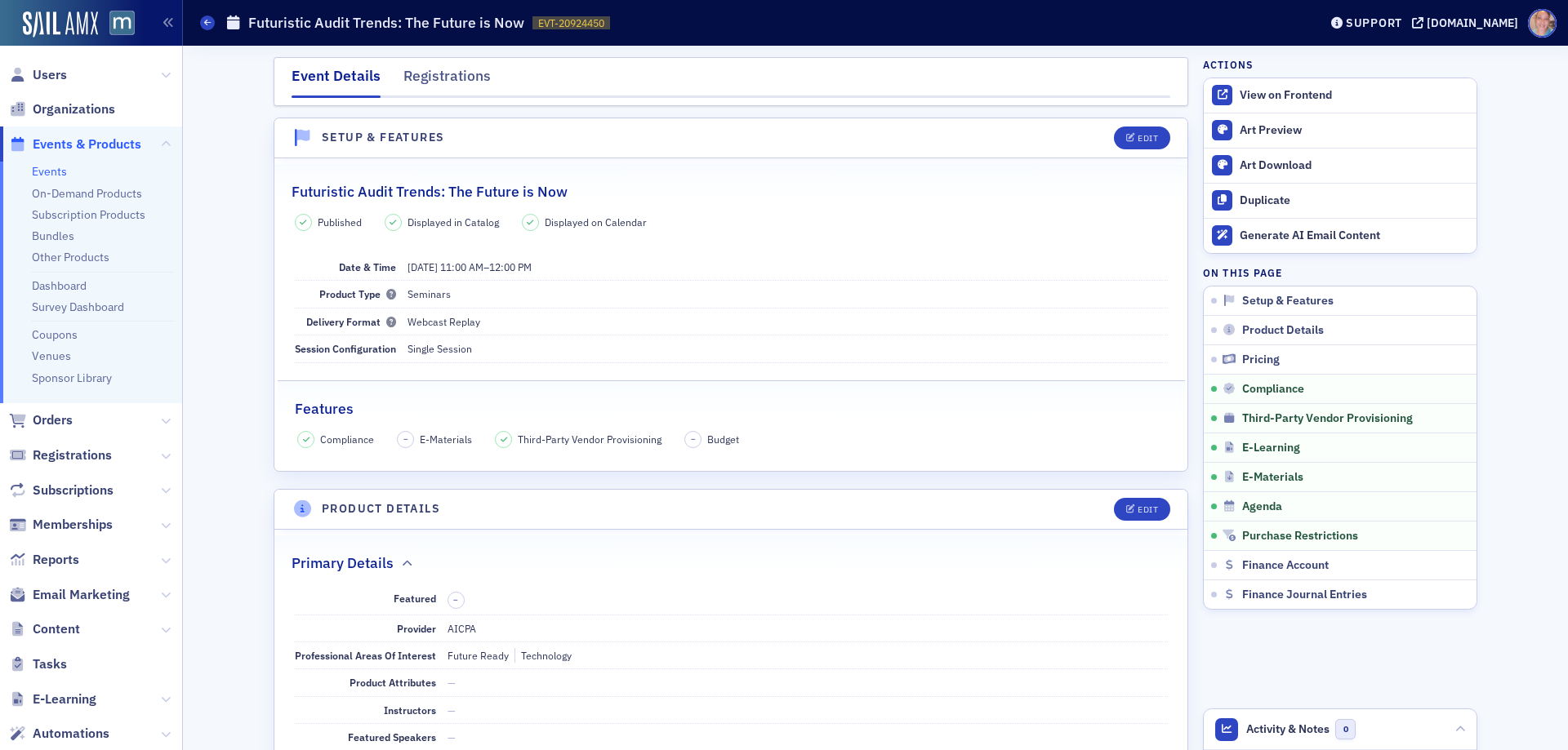
scroll to position [2204, 0]
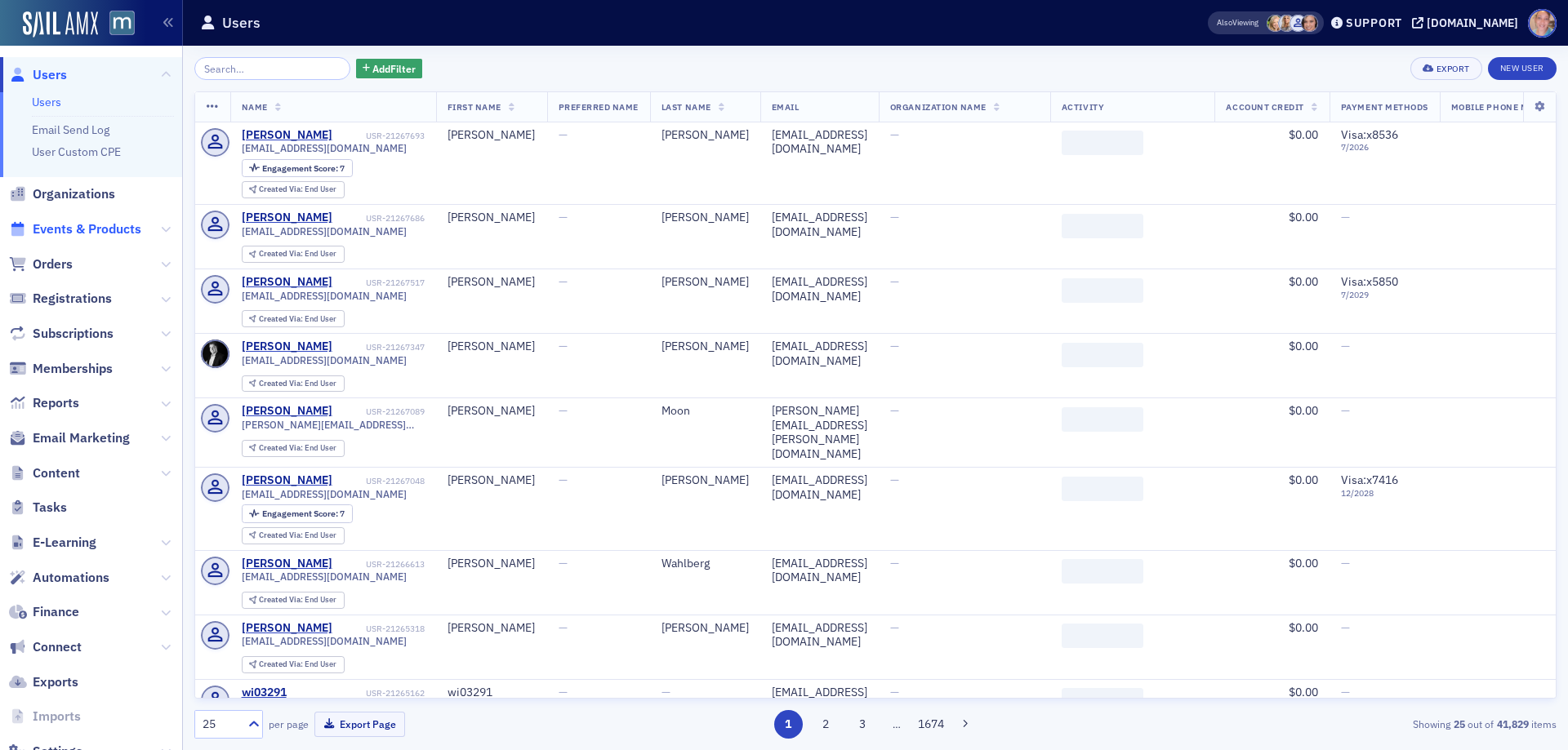
click at [97, 231] on span "Events & Products" at bounding box center [87, 229] width 109 height 18
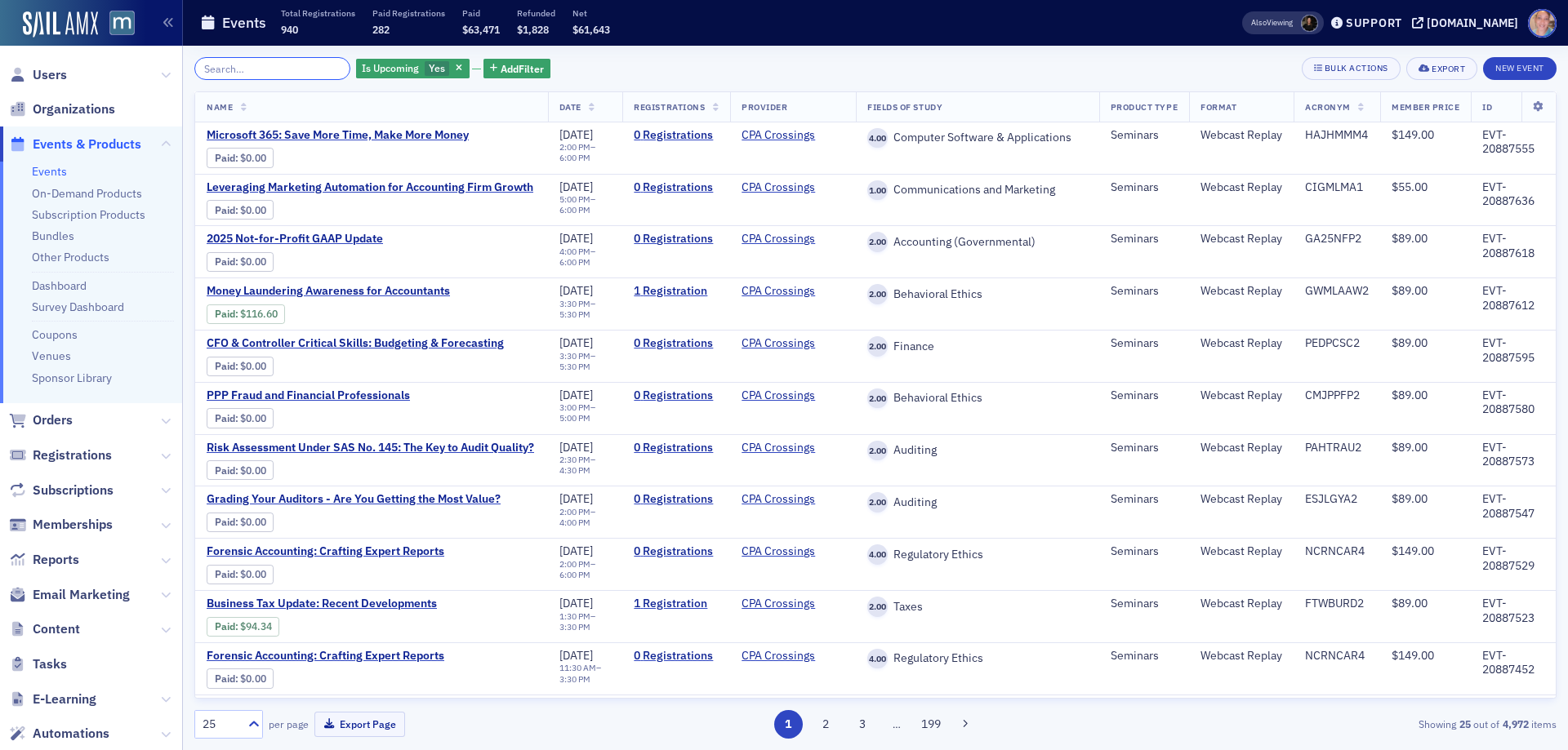
click at [287, 70] on input "search" at bounding box center [273, 69] width 156 height 23
type input "o"
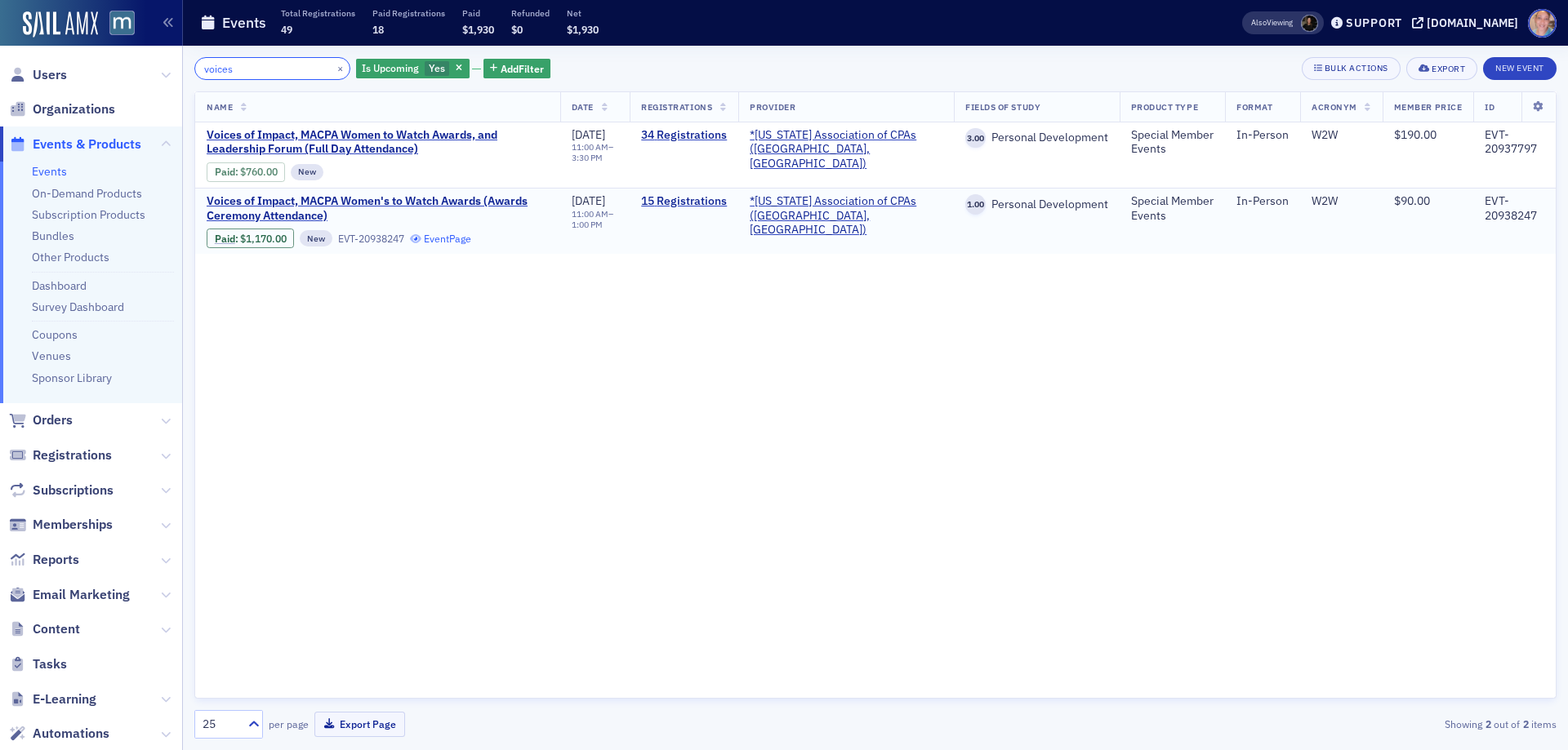
type input "voices"
click at [464, 239] on link "Event Page" at bounding box center [441, 239] width 62 height 12
click at [274, 214] on span "Voices of Impact, MACPA Women's to Watch Awards (Awards Ceremony Attendance)" at bounding box center [378, 209] width 342 height 28
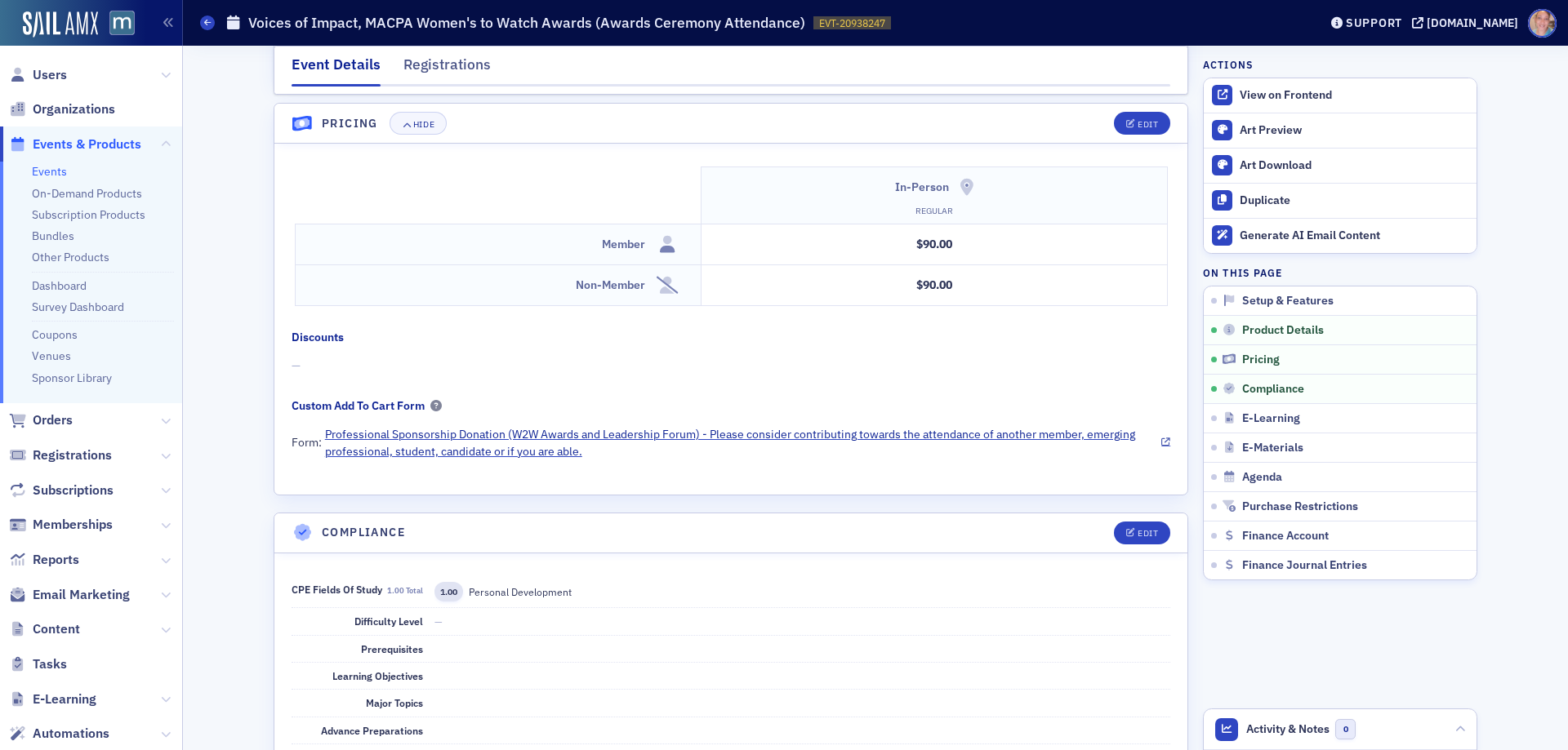
scroll to position [1388, 0]
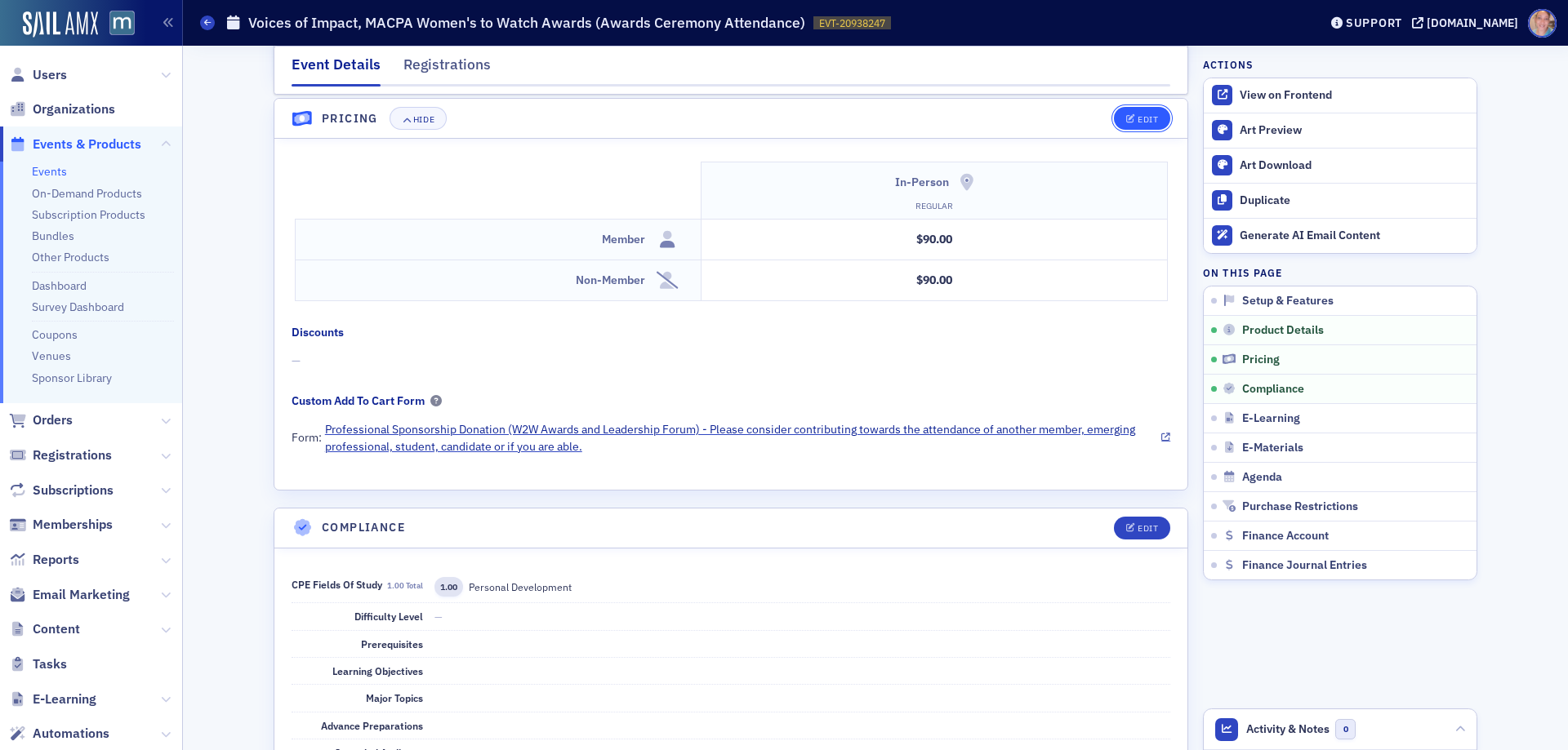
click at [1126, 119] on icon "button" at bounding box center [1131, 119] width 10 height 9
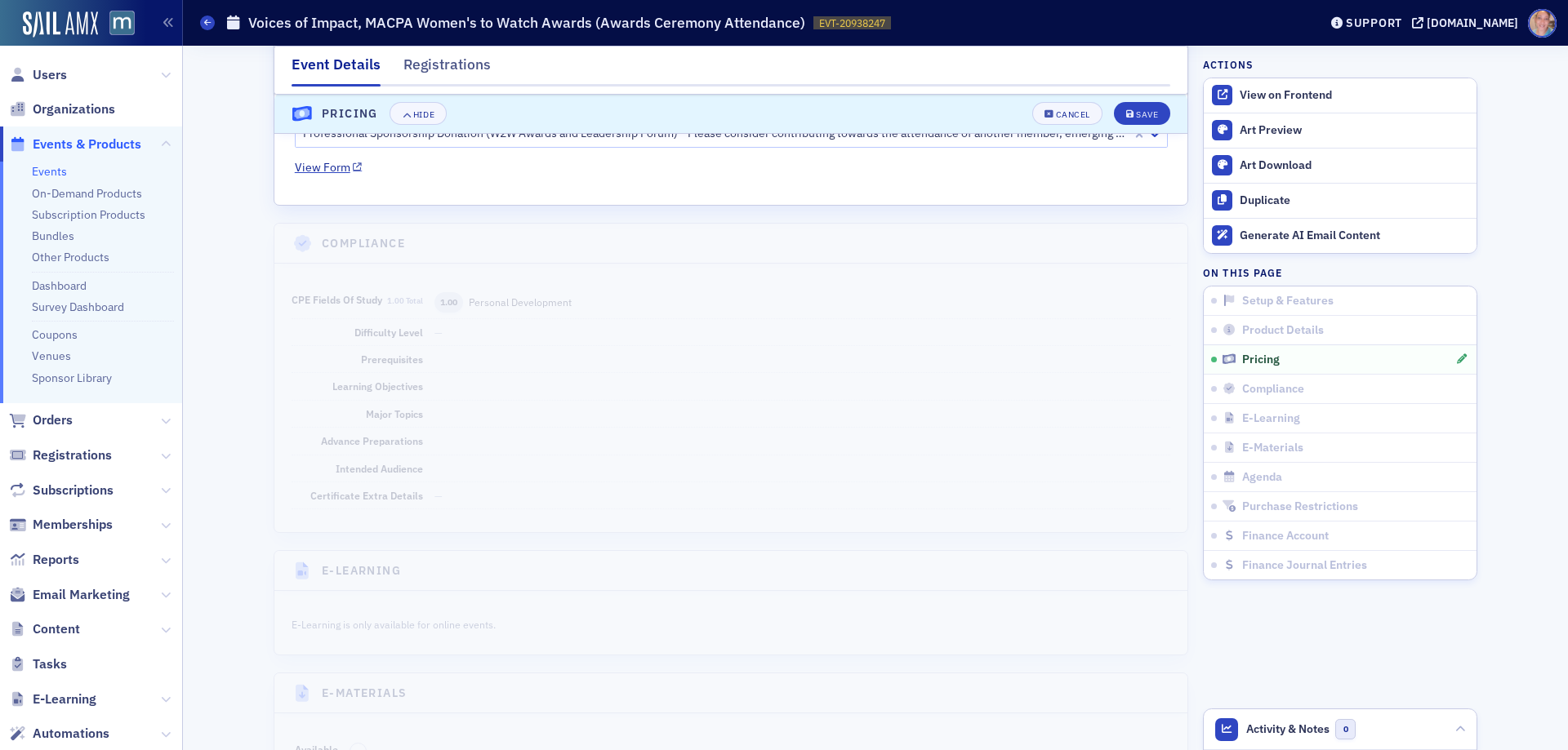
scroll to position [1799, 0]
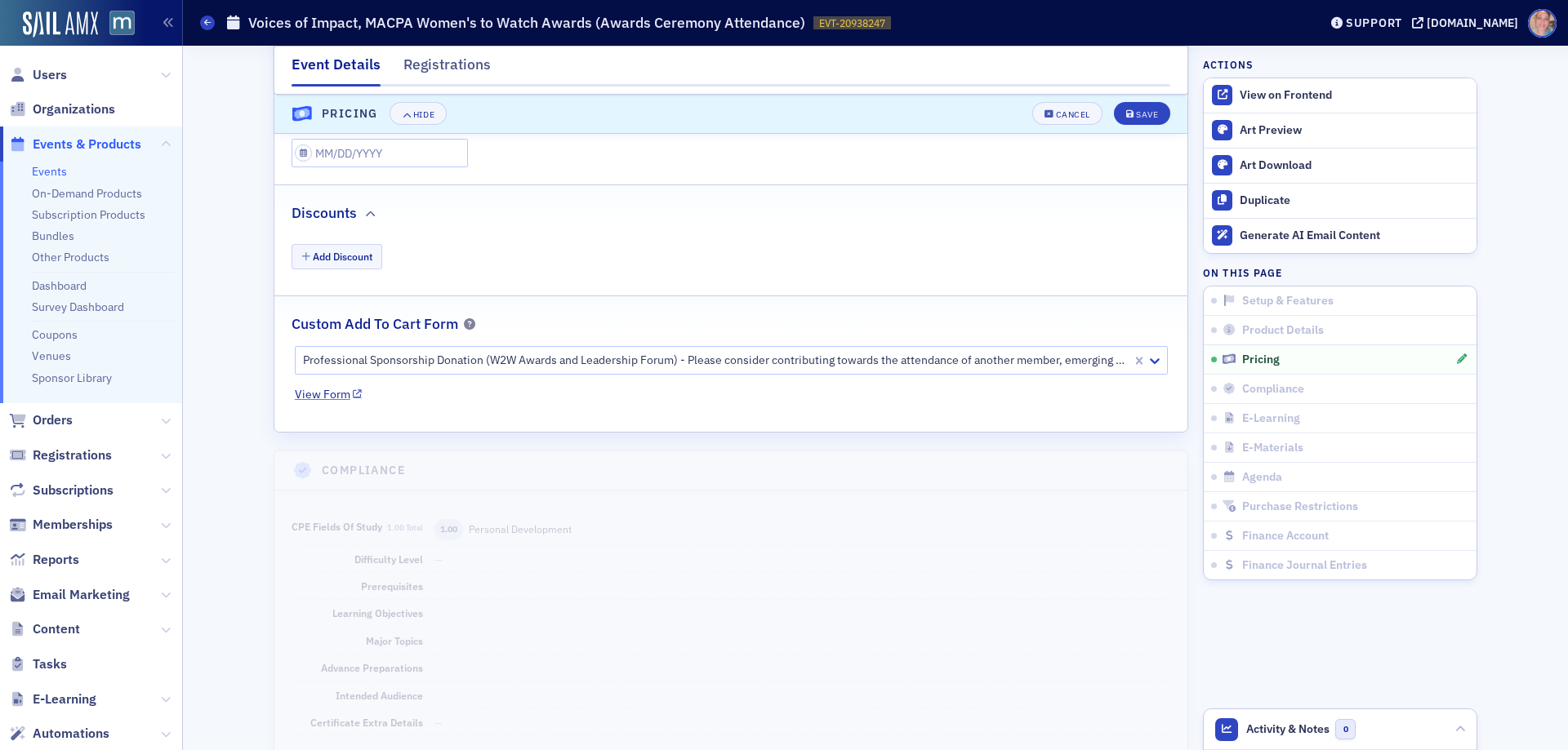
click at [353, 394] on icon at bounding box center [357, 394] width 9 height 9
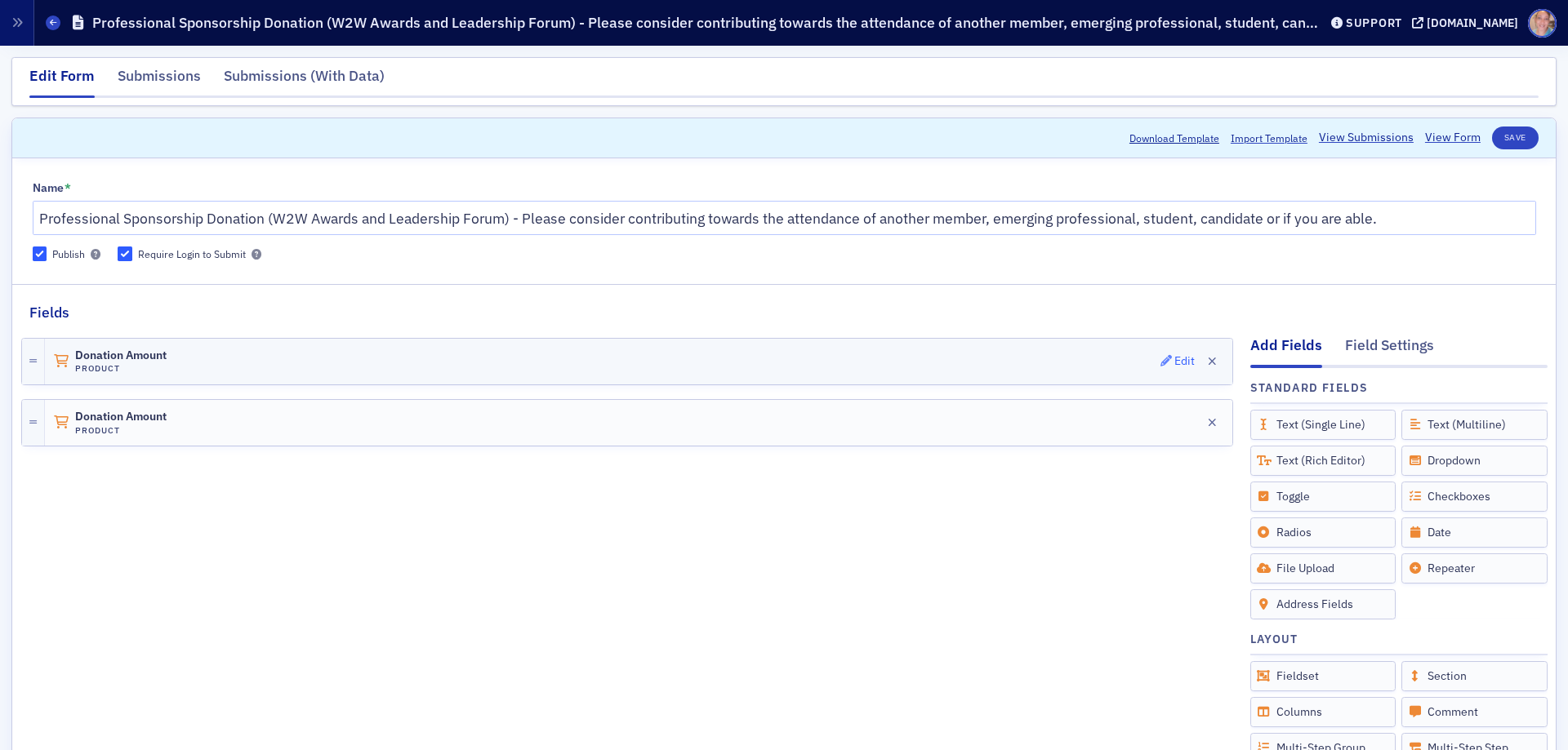
click at [1174, 362] on div "Edit" at bounding box center [1184, 361] width 20 height 9
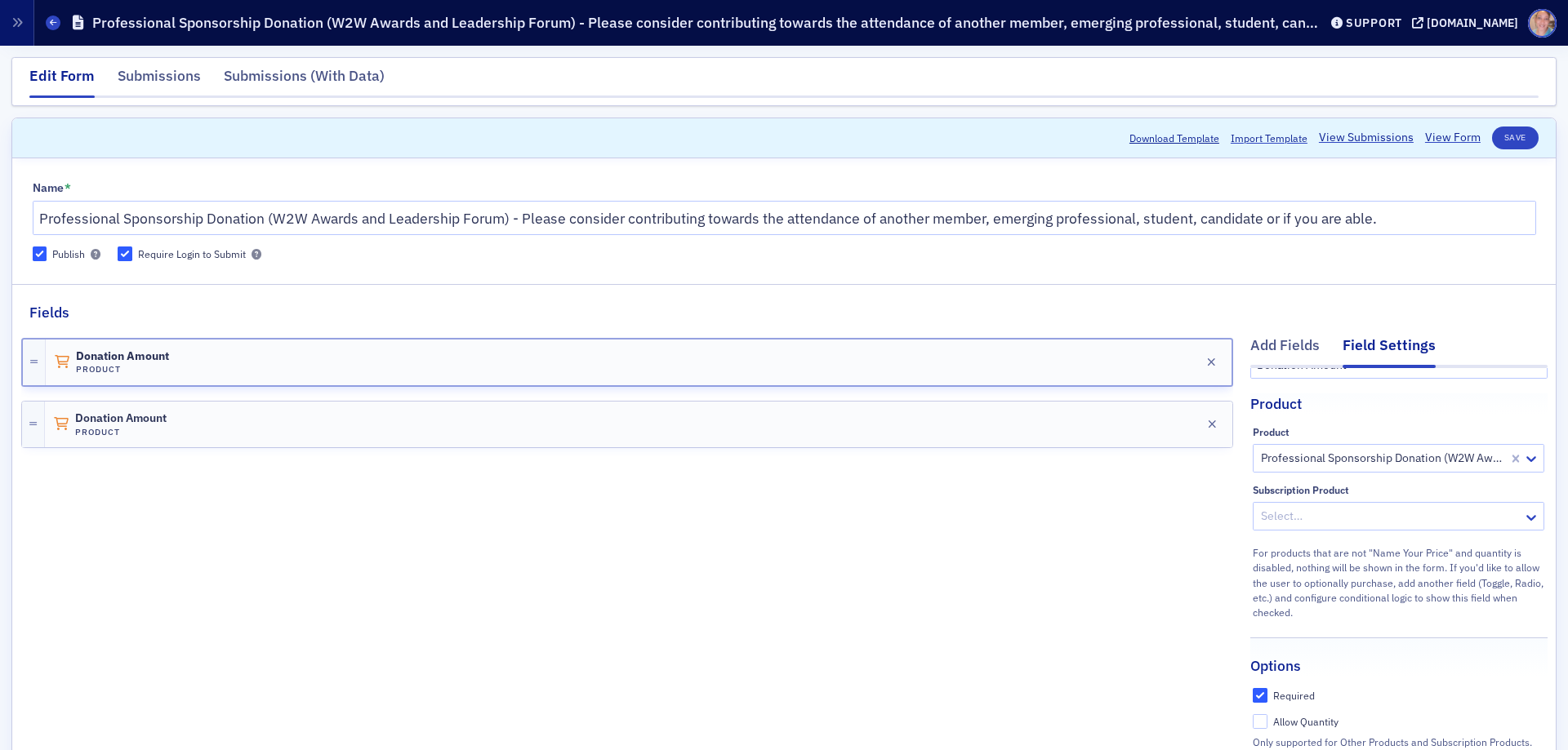
scroll to position [81, 0]
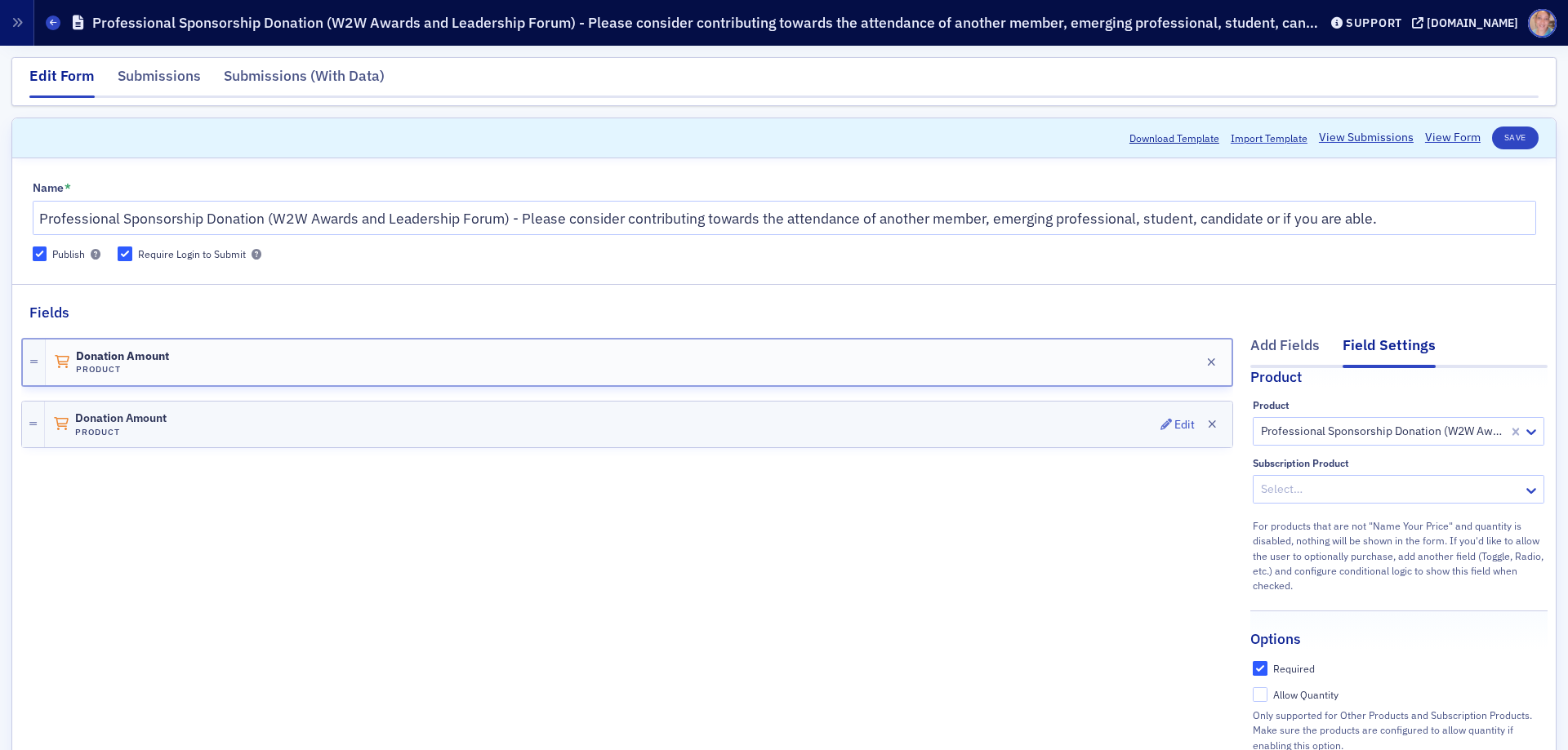
click at [484, 419] on div "Donation Amount Product Edit" at bounding box center [639, 425] width 1188 height 46
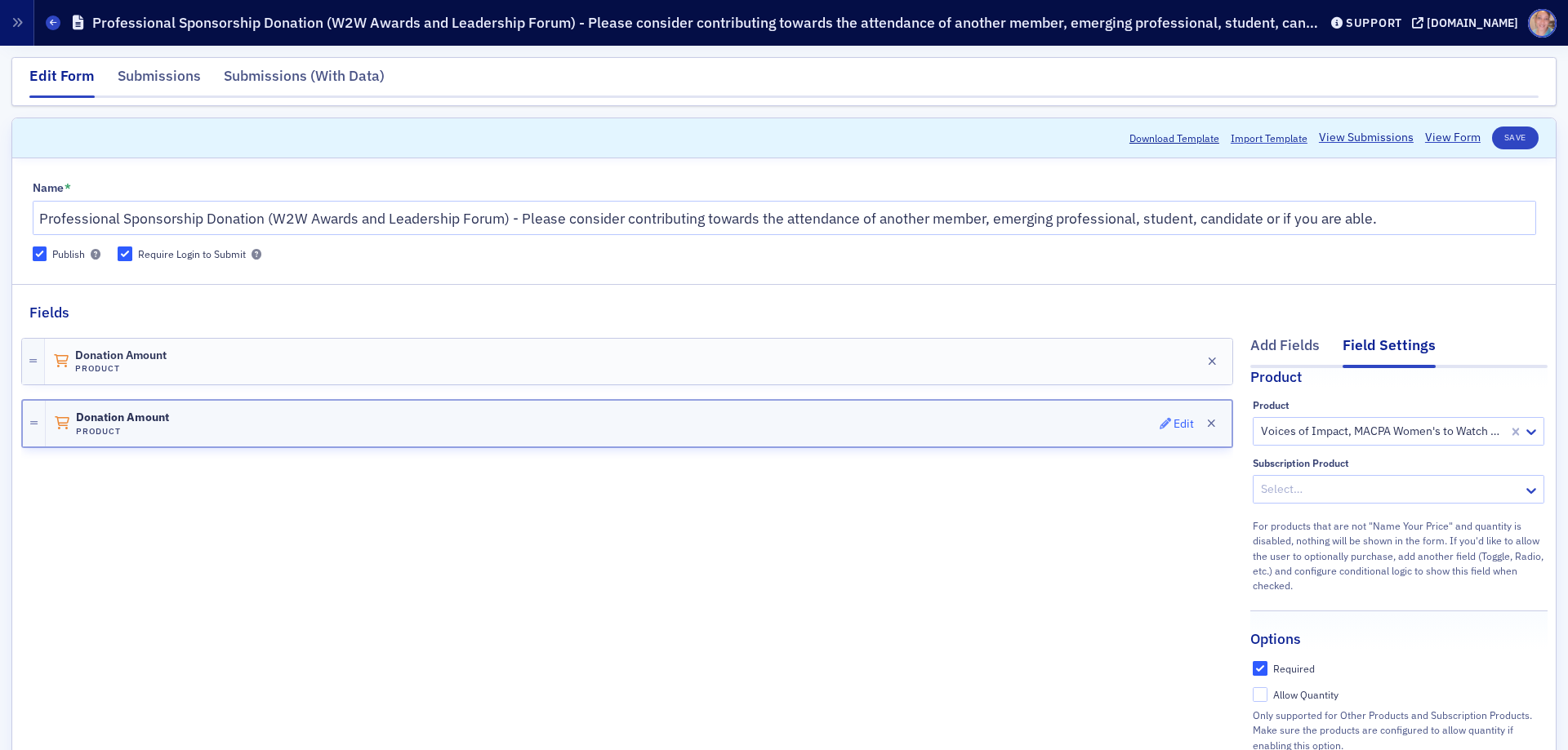
click at [1173, 425] on div "Edit" at bounding box center [1183, 424] width 20 height 9
click at [1174, 358] on div "Edit" at bounding box center [1184, 361] width 20 height 9
